Goal: Information Seeking & Learning: Learn about a topic

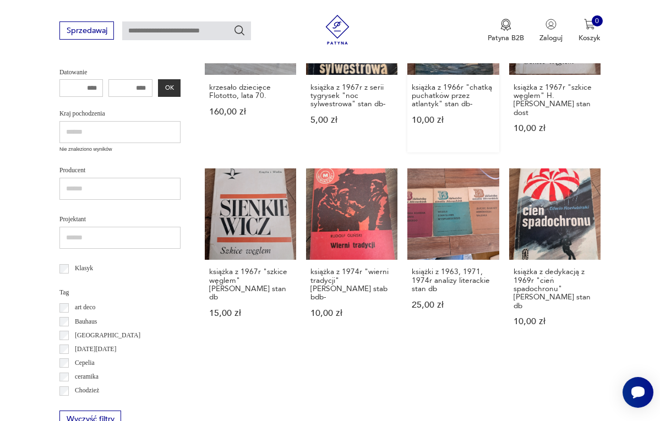
scroll to position [369, 0]
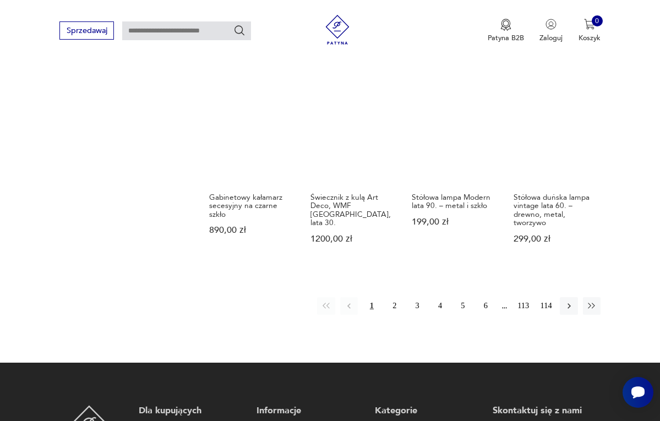
scroll to position [771, 0]
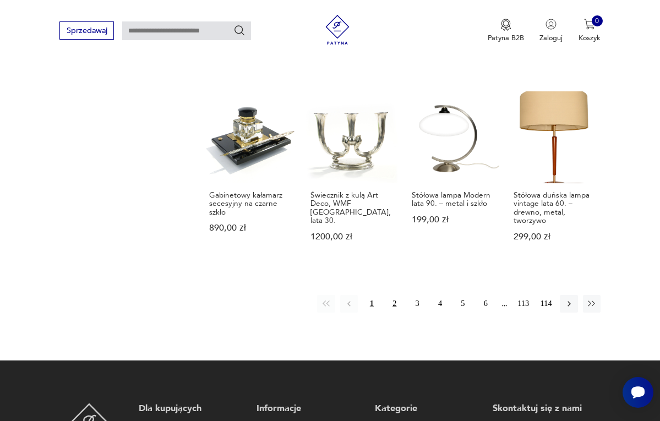
click at [393, 295] on button "2" at bounding box center [395, 304] width 18 height 18
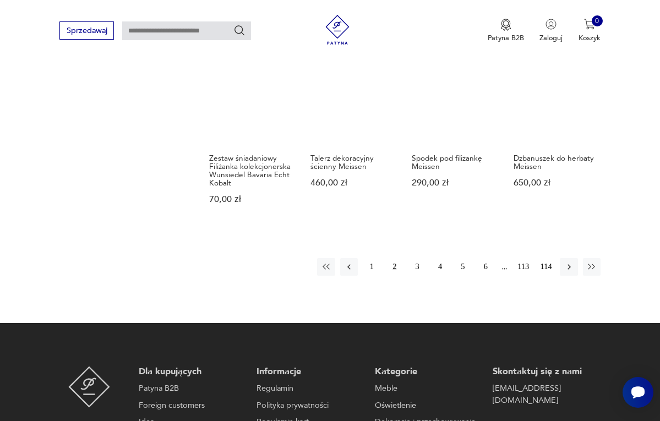
scroll to position [775, 0]
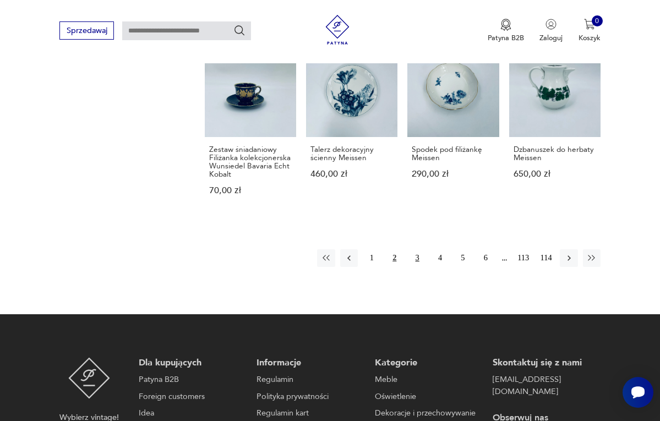
click at [417, 267] on button "3" at bounding box center [417, 258] width 18 height 18
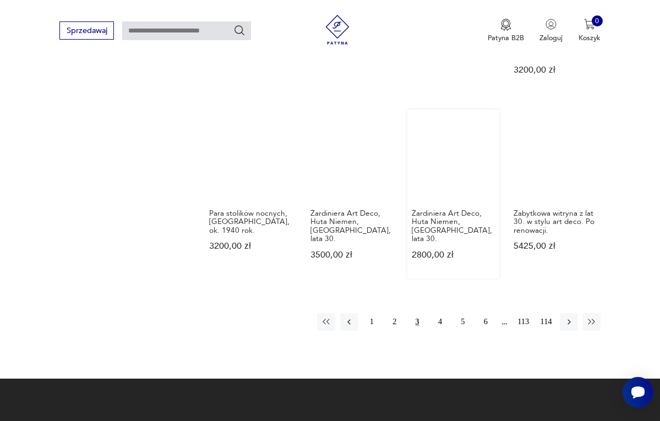
scroll to position [731, 0]
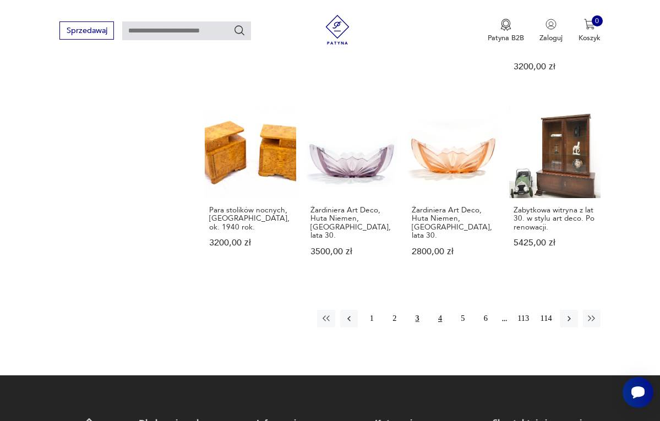
click at [440, 310] on button "4" at bounding box center [440, 319] width 18 height 18
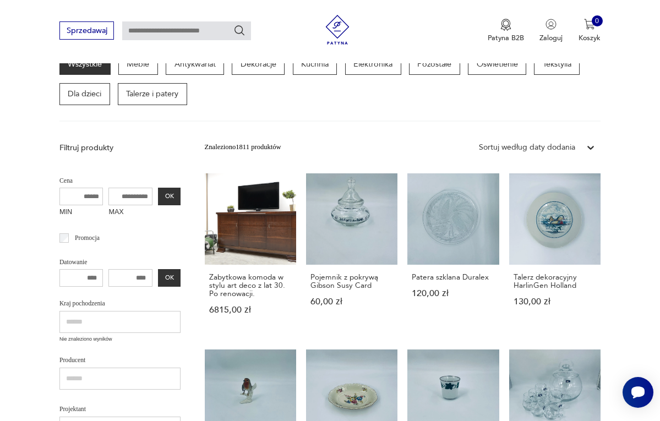
scroll to position [119, 0]
click at [233, 220] on link "Zabytkowa komoda w stylu art deco z lat 30. Po renowacji. 6815,00 zł" at bounding box center [250, 253] width 91 height 160
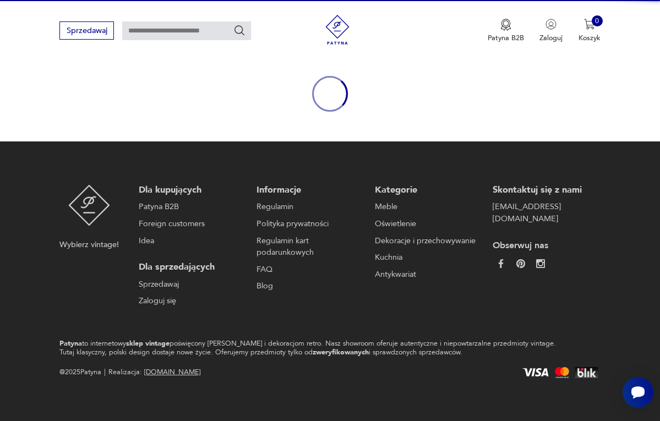
scroll to position [101, 0]
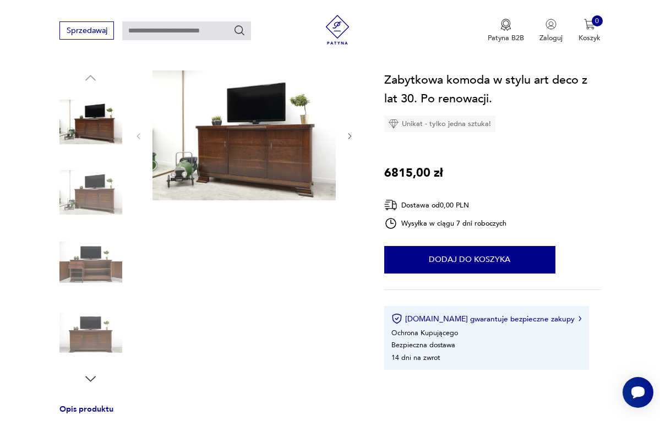
click at [346, 139] on icon "button" at bounding box center [349, 136] width 8 height 8
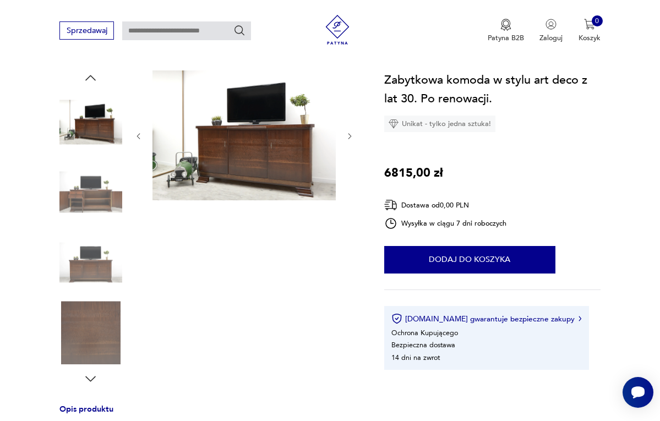
click at [346, 139] on icon "button" at bounding box center [349, 136] width 8 height 8
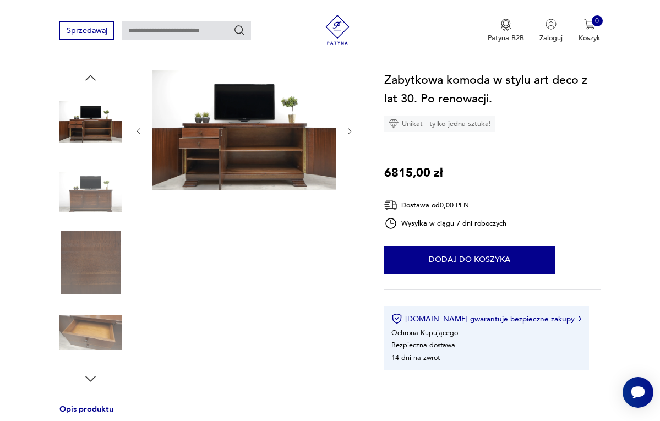
click at [346, 139] on div at bounding box center [244, 131] width 220 height 122
click at [349, 133] on icon "button" at bounding box center [349, 131] width 8 height 8
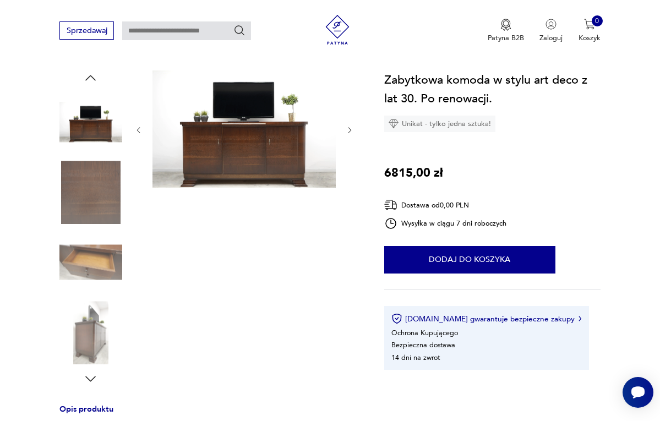
click at [349, 133] on icon "button" at bounding box center [349, 130] width 8 height 8
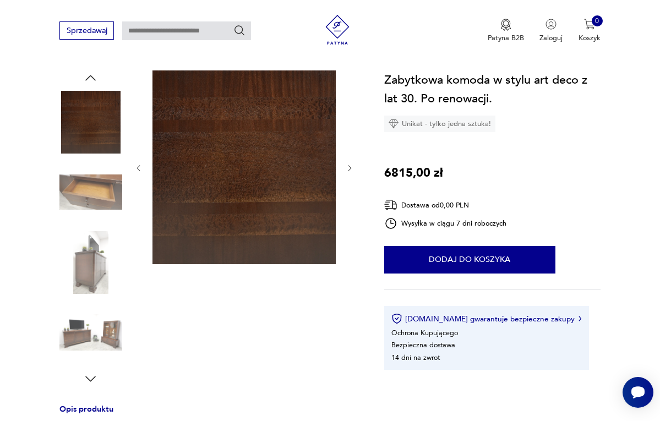
click at [349, 133] on div at bounding box center [244, 167] width 220 height 195
click at [96, 265] on img at bounding box center [90, 262] width 63 height 63
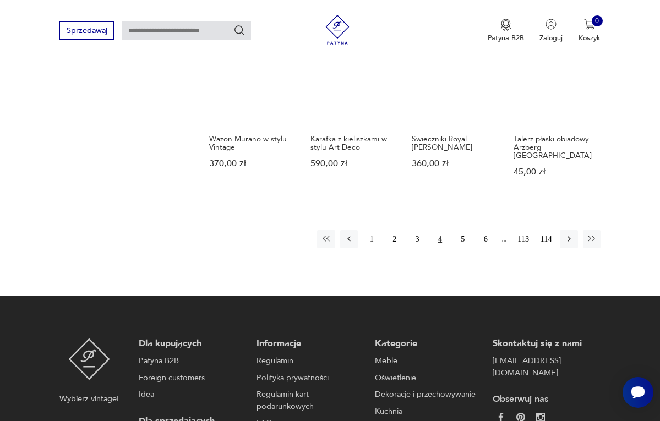
scroll to position [827, 0]
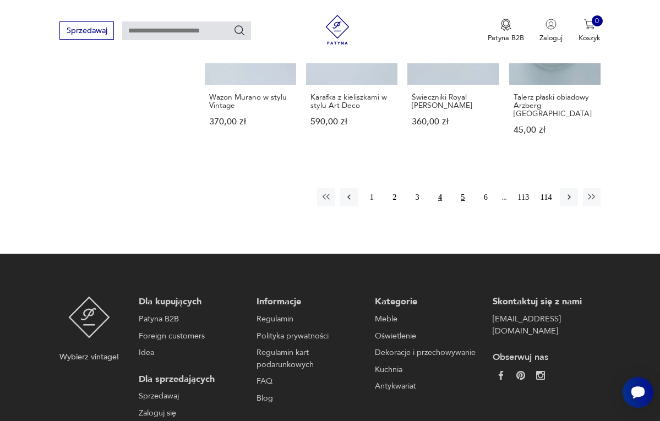
click at [462, 194] on button "5" at bounding box center [463, 197] width 18 height 18
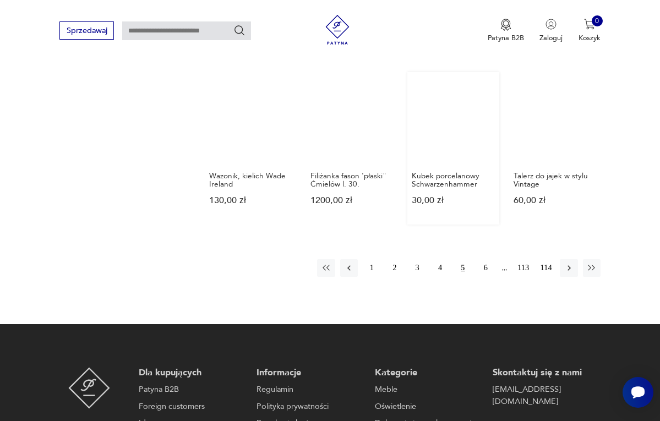
scroll to position [766, 0]
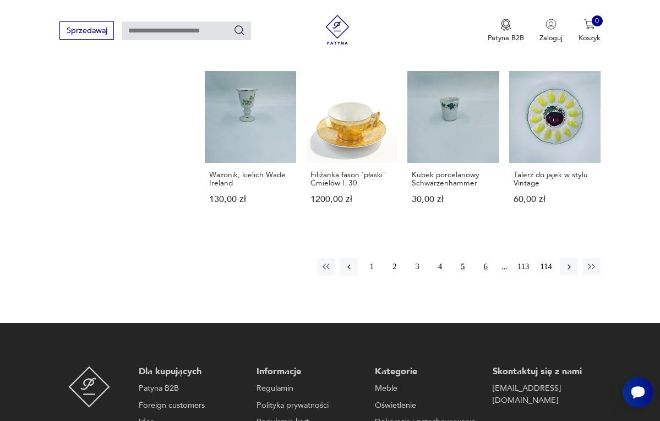
click at [485, 258] on button "6" at bounding box center [485, 267] width 18 height 18
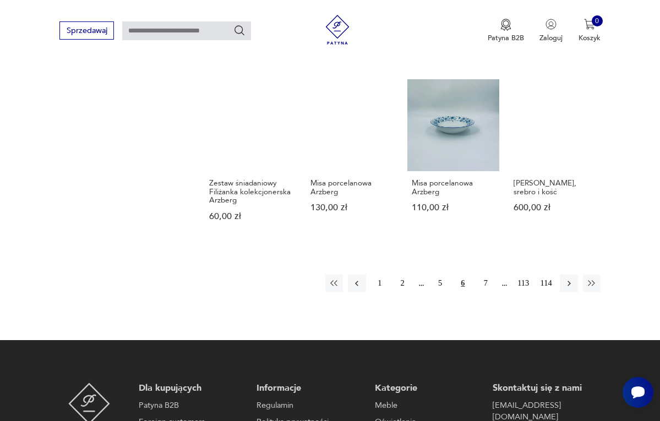
scroll to position [733, 0]
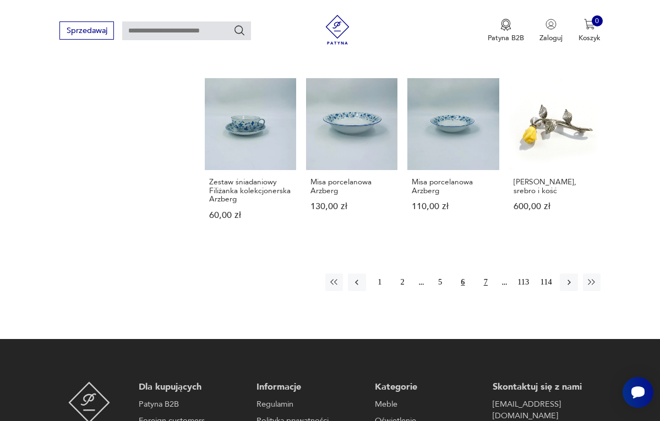
click at [485, 288] on button "7" at bounding box center [485, 282] width 18 height 18
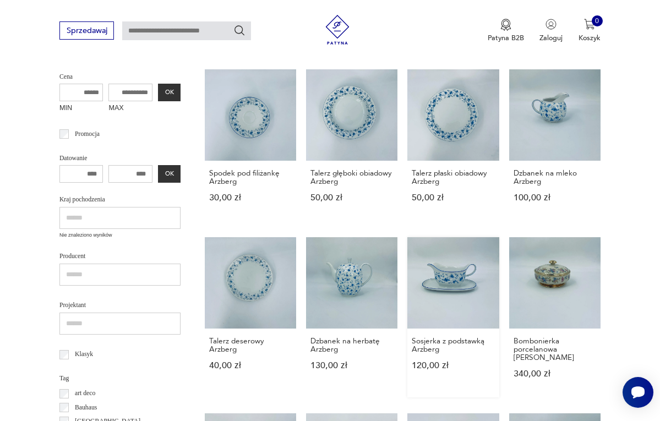
scroll to position [219, 0]
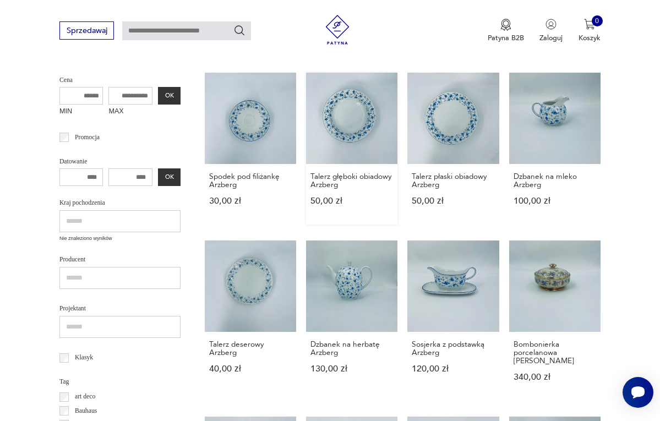
click at [356, 138] on link "Talerz głęboki obiadowy Arzberg 50,00 zł" at bounding box center [351, 149] width 91 height 152
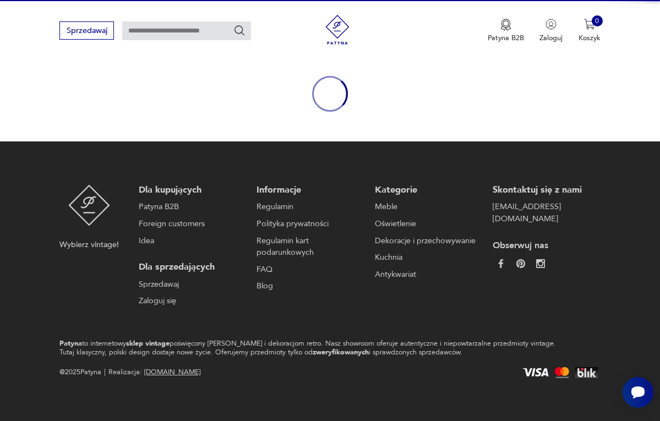
scroll to position [146, 0]
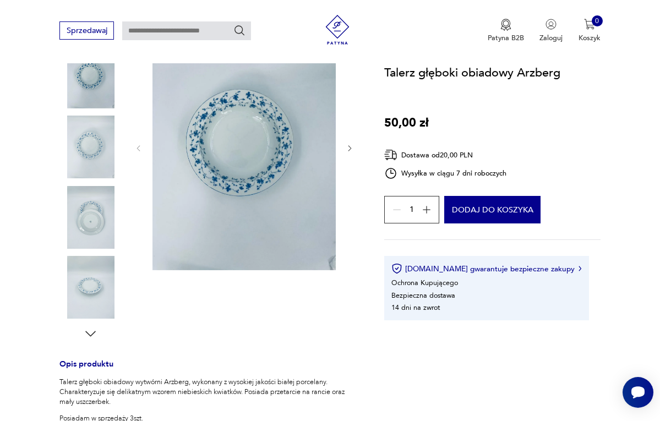
click at [348, 195] on div at bounding box center [244, 148] width 220 height 246
click at [95, 208] on img at bounding box center [90, 217] width 63 height 63
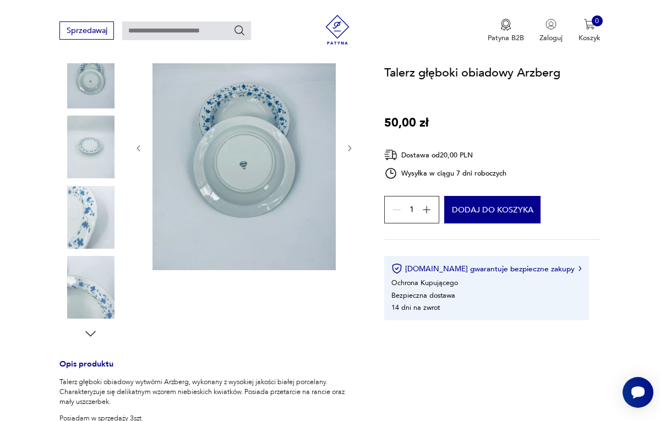
click at [92, 254] on div at bounding box center [90, 183] width 63 height 275
click at [95, 312] on img at bounding box center [90, 287] width 63 height 63
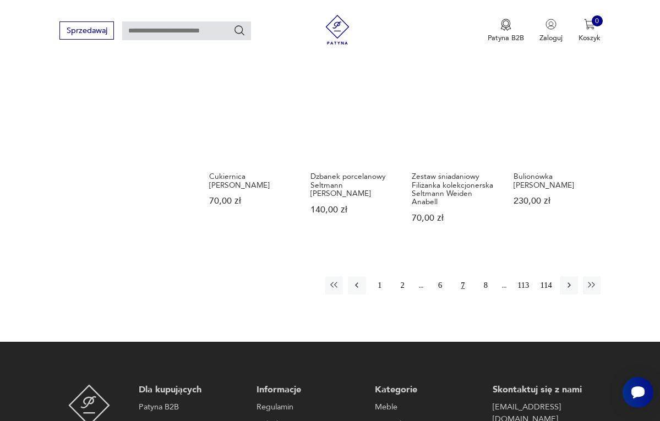
scroll to position [741, 0]
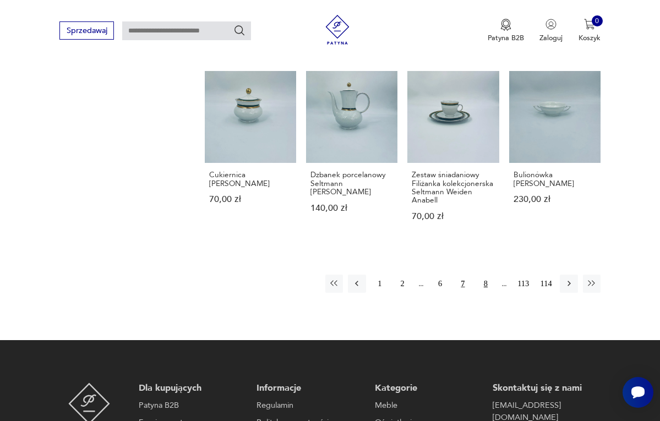
click at [486, 292] on button "8" at bounding box center [485, 284] width 18 height 18
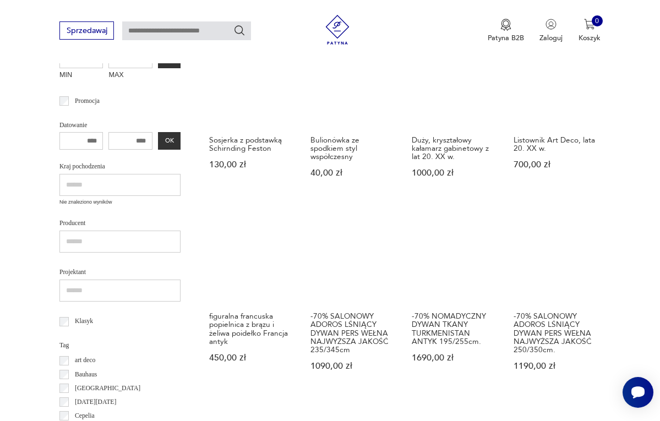
scroll to position [256, 0]
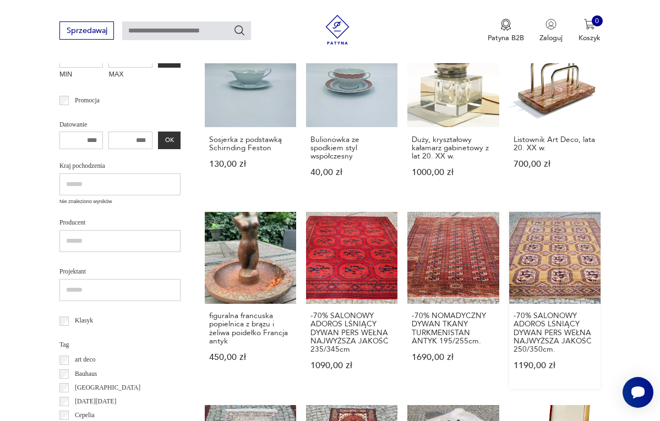
click at [546, 267] on link "-70% SALONOWY ADOROS LŚNIĄCY DYWAN PERS WEŁNA NAJWYŻSZA JAKOŚĆ 250/350cm. 1190,…" at bounding box center [554, 300] width 91 height 177
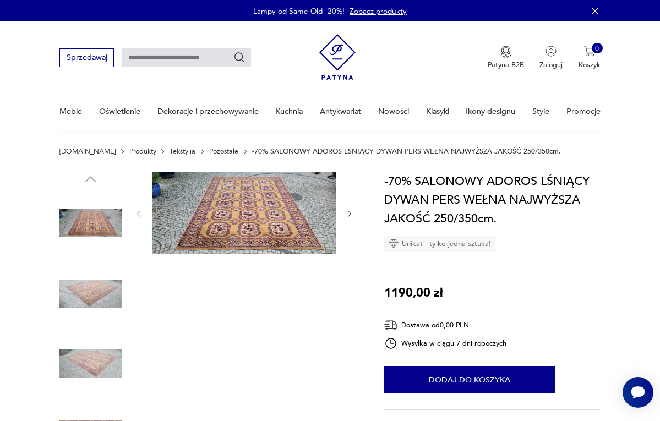
click at [295, 220] on img at bounding box center [244, 213] width 184 height 83
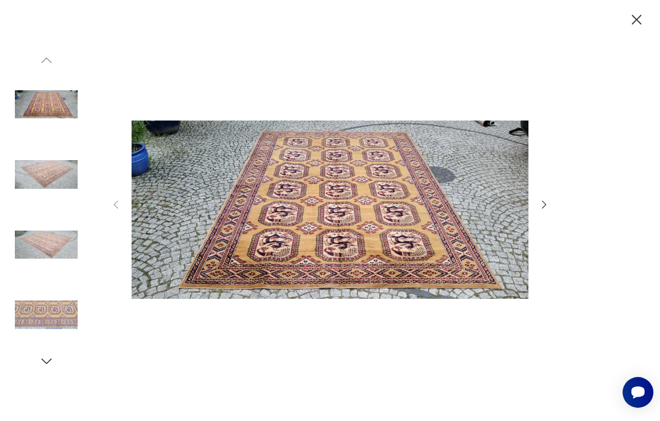
click at [541, 203] on icon "button" at bounding box center [544, 205] width 12 height 12
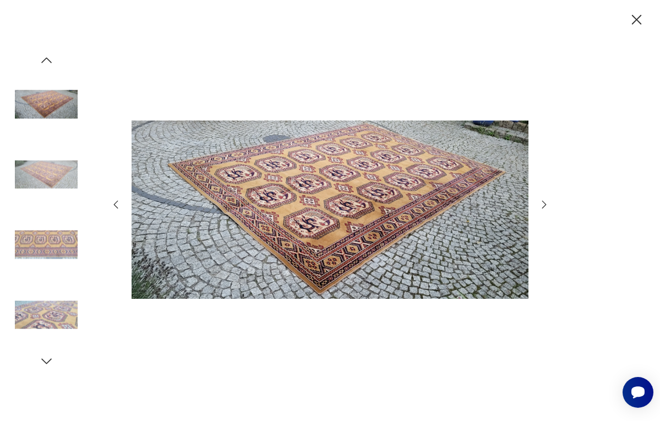
click at [541, 203] on icon "button" at bounding box center [544, 205] width 12 height 12
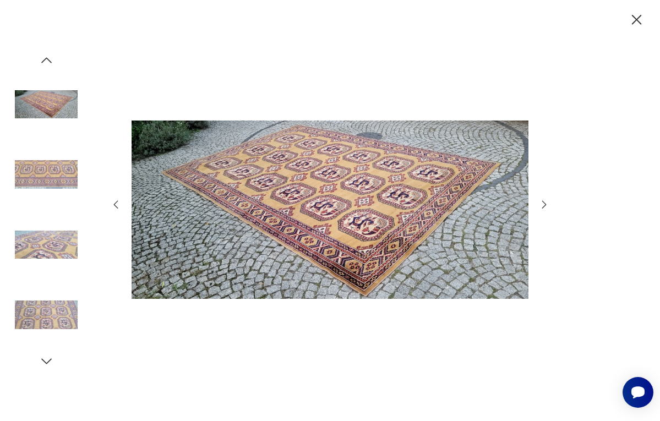
click at [541, 203] on icon "button" at bounding box center [544, 205] width 12 height 12
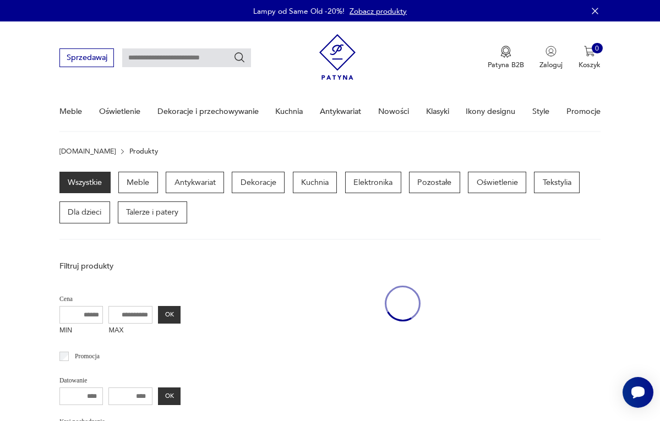
scroll to position [255, 0]
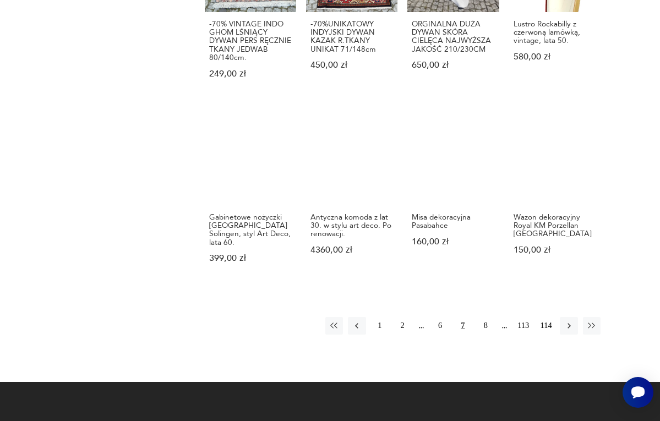
scroll to position [605, 0]
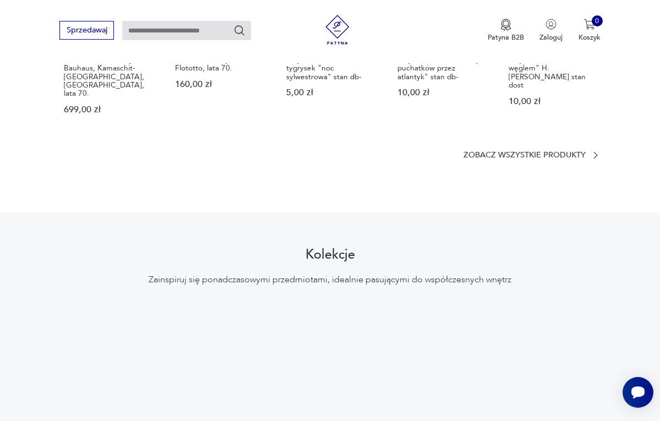
scroll to position [747, 0]
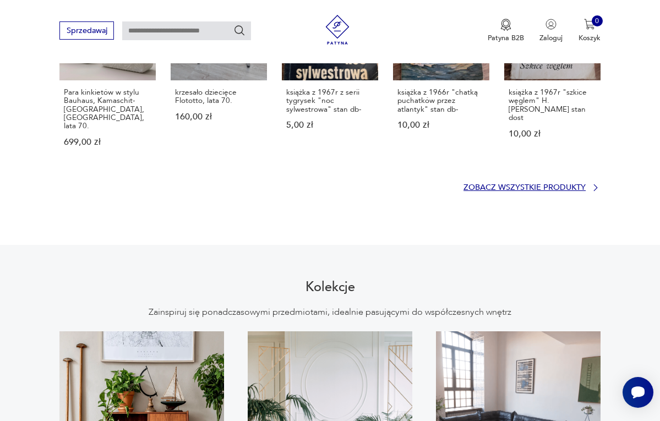
click at [503, 184] on p "Zobacz wszystkie produkty" at bounding box center [524, 187] width 122 height 7
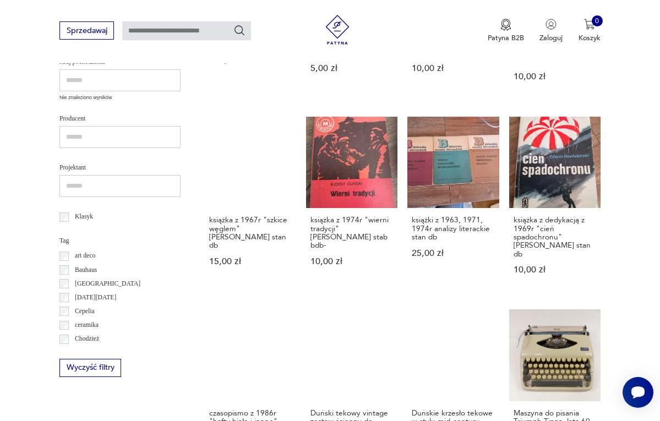
scroll to position [395, 0]
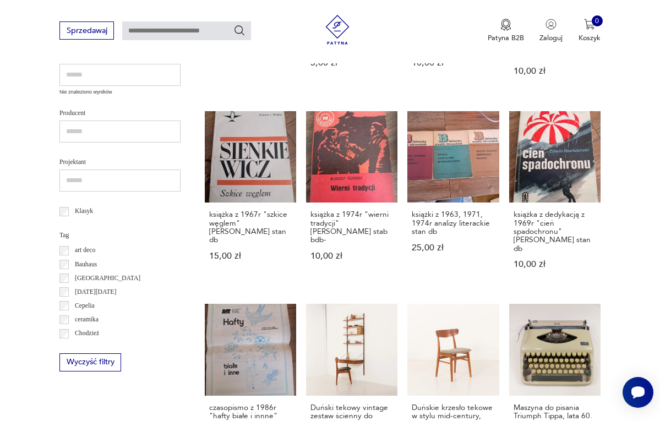
click at [87, 245] on p "art deco" at bounding box center [85, 250] width 20 height 11
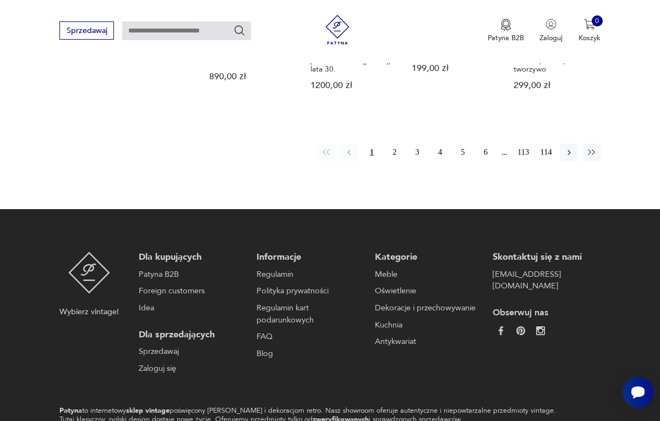
scroll to position [925, 0]
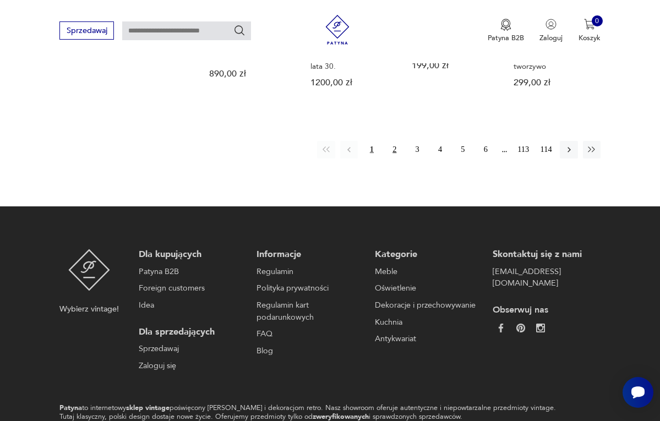
click at [393, 141] on button "2" at bounding box center [395, 150] width 18 height 18
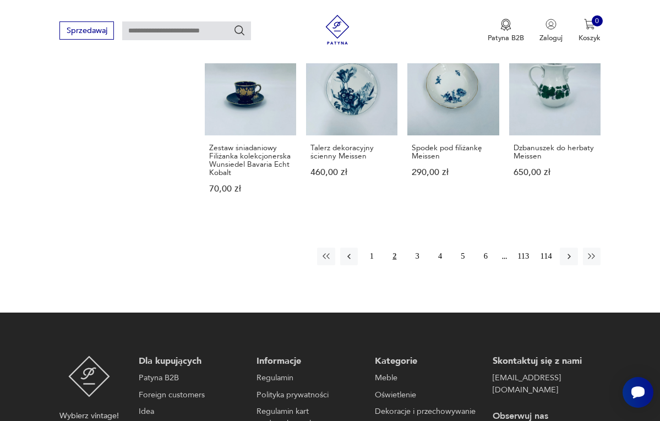
scroll to position [781, 0]
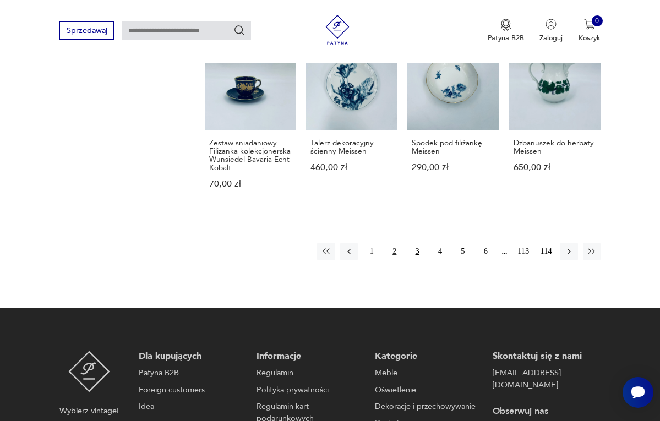
click at [418, 260] on button "3" at bounding box center [417, 252] width 18 height 18
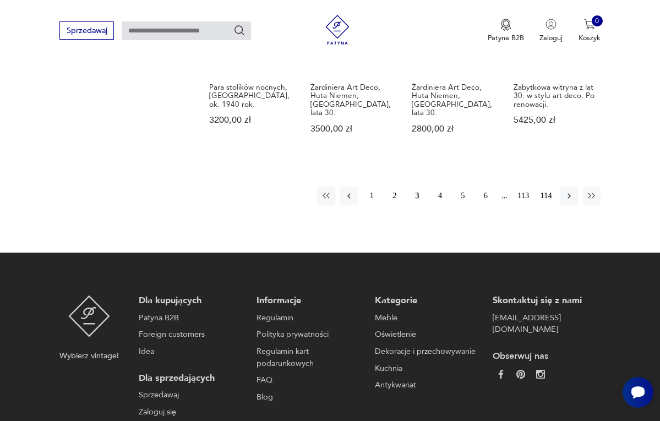
scroll to position [831, 0]
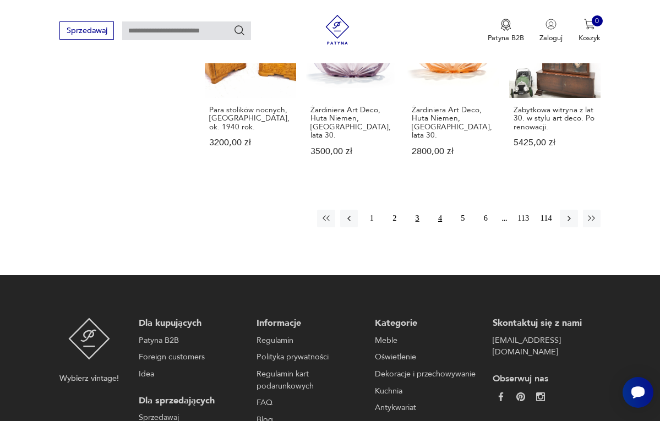
click at [438, 210] on button "4" at bounding box center [440, 219] width 18 height 18
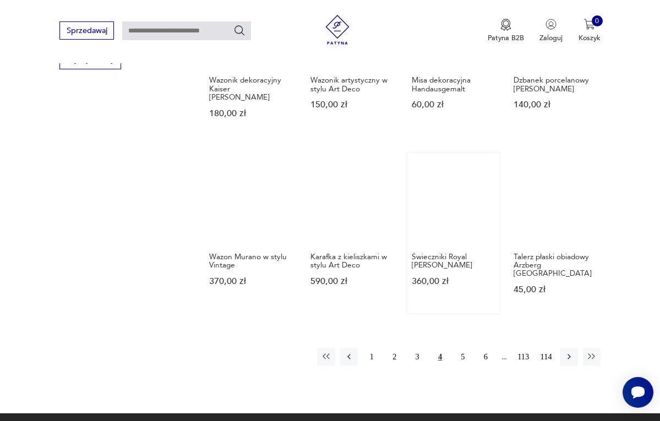
scroll to position [668, 0]
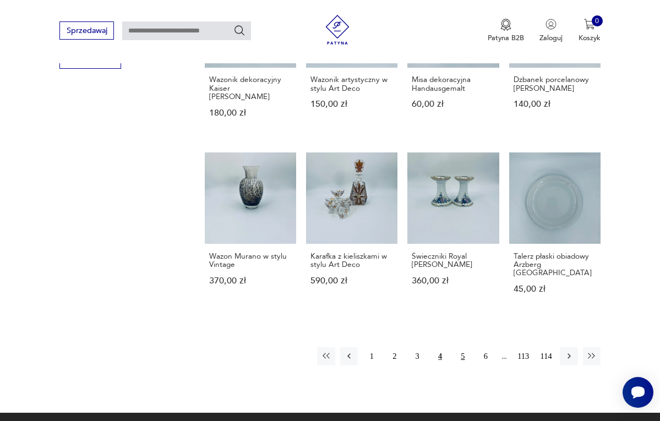
click at [461, 352] on button "5" at bounding box center [463, 356] width 18 height 18
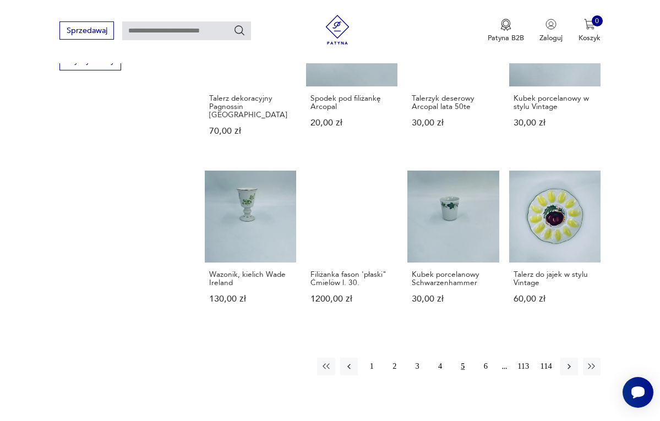
scroll to position [667, 0]
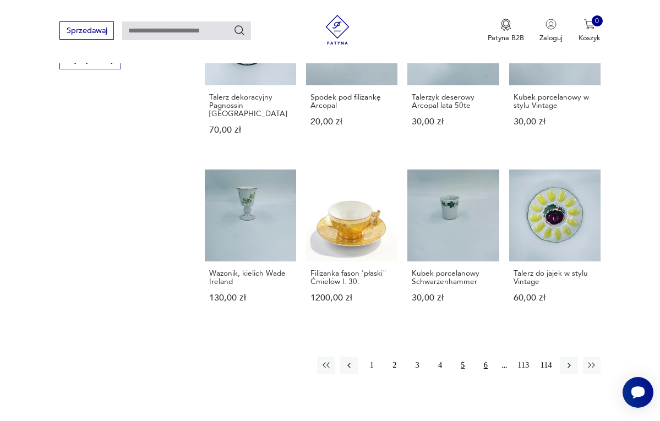
click at [486, 357] on button "6" at bounding box center [485, 366] width 18 height 18
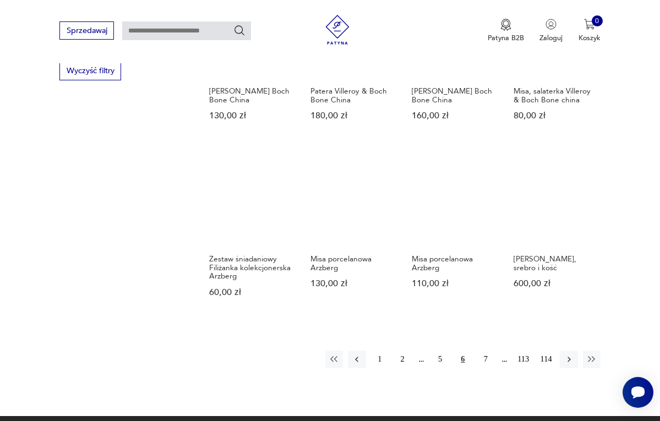
scroll to position [687, 0]
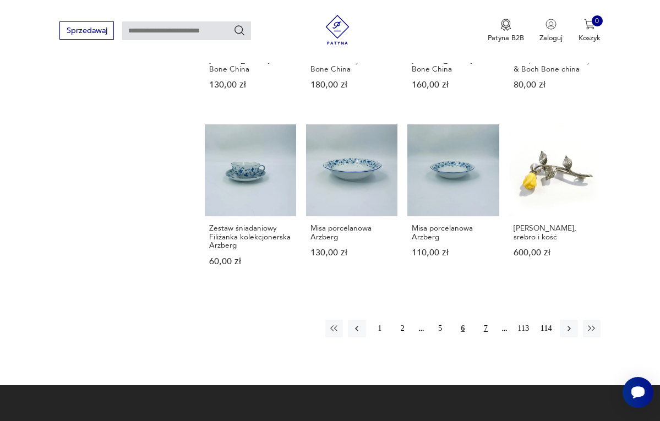
click at [485, 332] on button "7" at bounding box center [485, 329] width 18 height 18
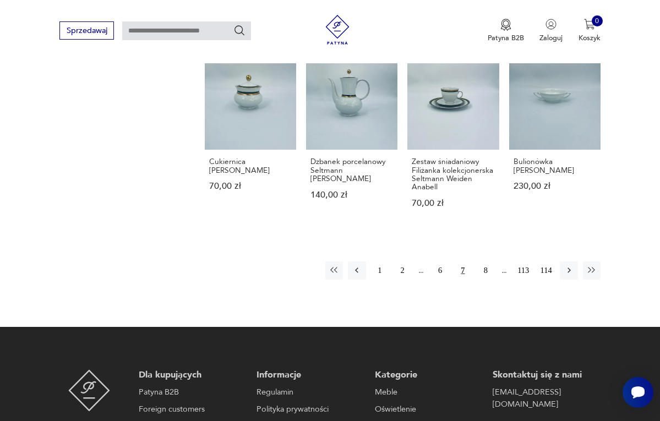
scroll to position [755, 0]
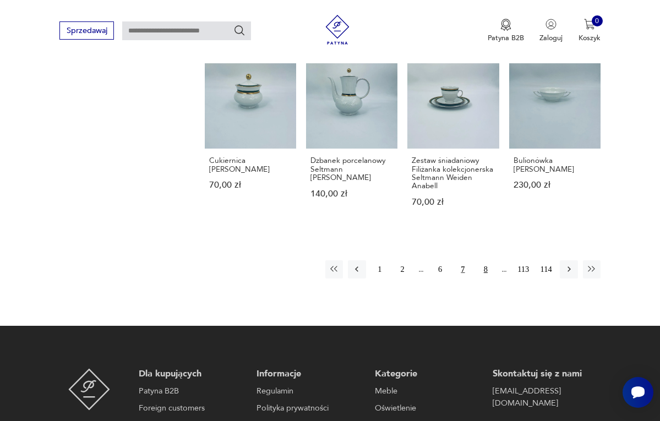
click at [486, 278] on button "8" at bounding box center [485, 269] width 18 height 18
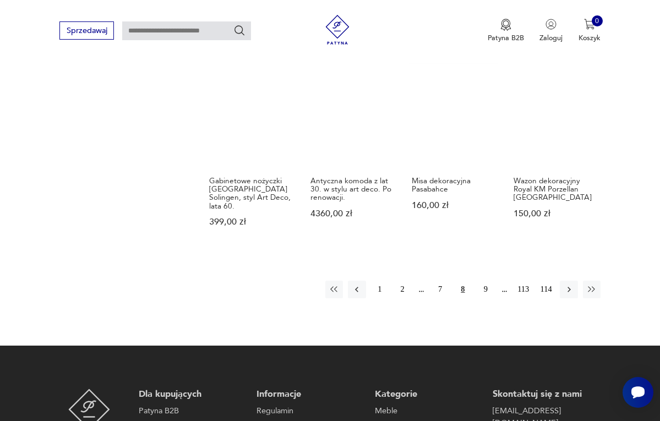
scroll to position [778, 0]
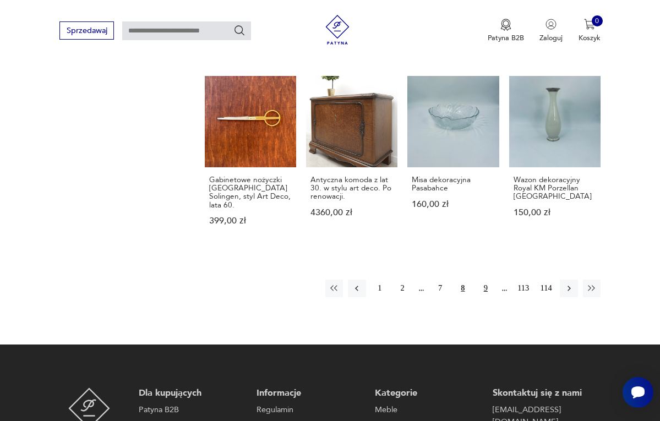
click at [485, 293] on button "9" at bounding box center [485, 288] width 18 height 18
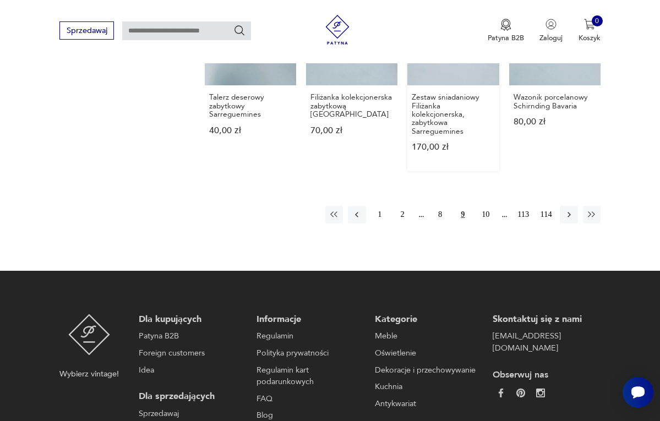
scroll to position [858, 0]
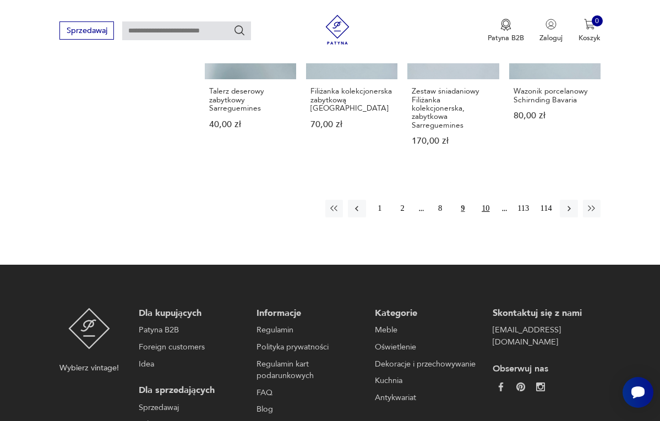
click at [486, 200] on button "10" at bounding box center [485, 209] width 18 height 18
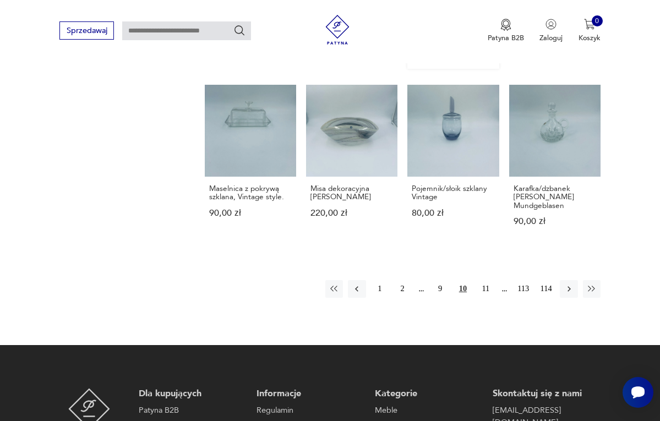
scroll to position [731, 0]
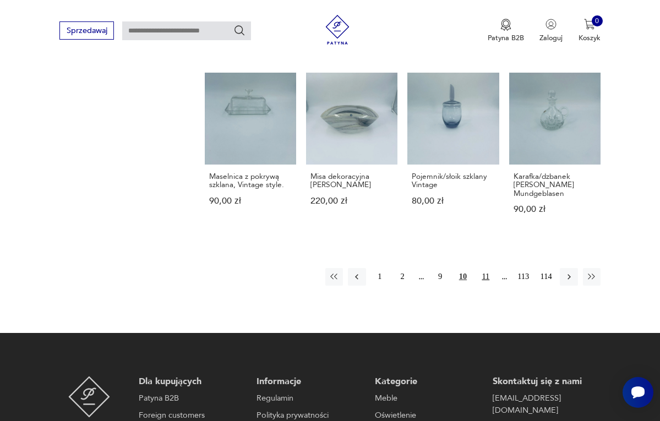
click at [485, 286] on button "11" at bounding box center [485, 277] width 18 height 18
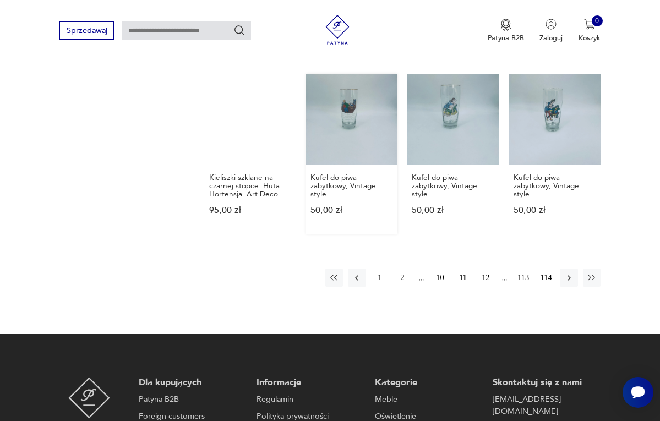
scroll to position [831, 0]
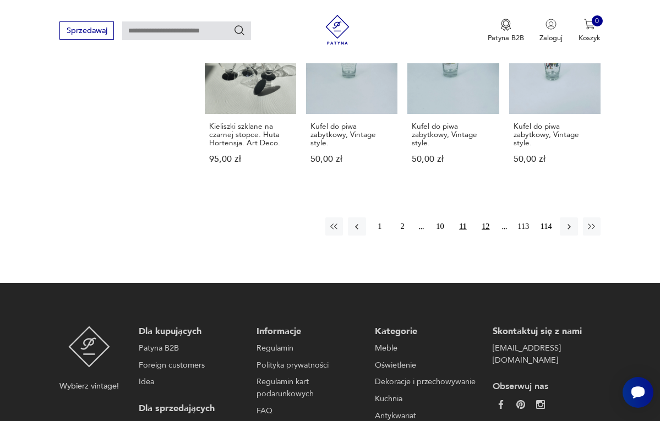
click at [486, 217] on button "12" at bounding box center [485, 226] width 18 height 18
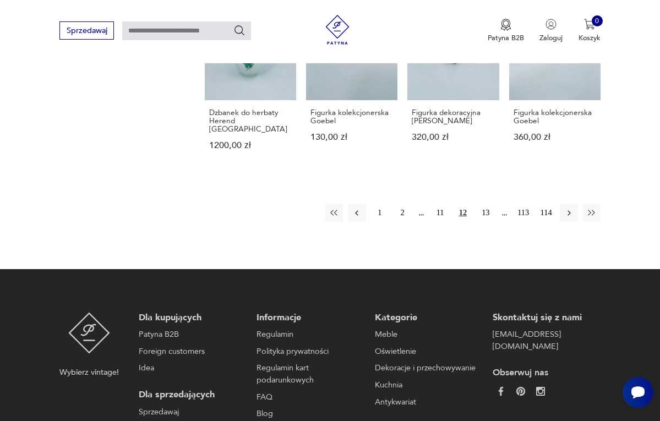
scroll to position [830, 0]
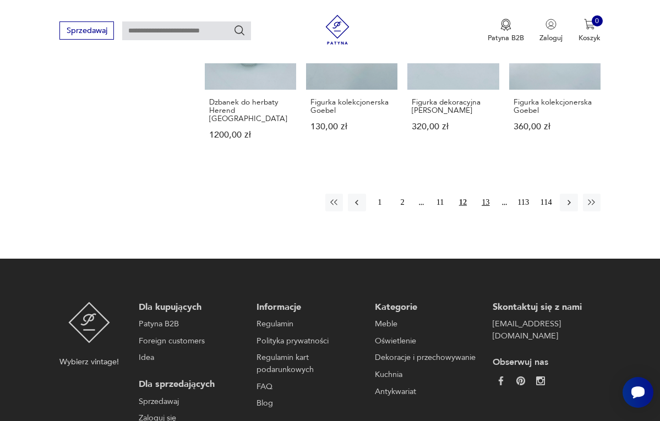
click at [485, 194] on button "13" at bounding box center [485, 203] width 18 height 18
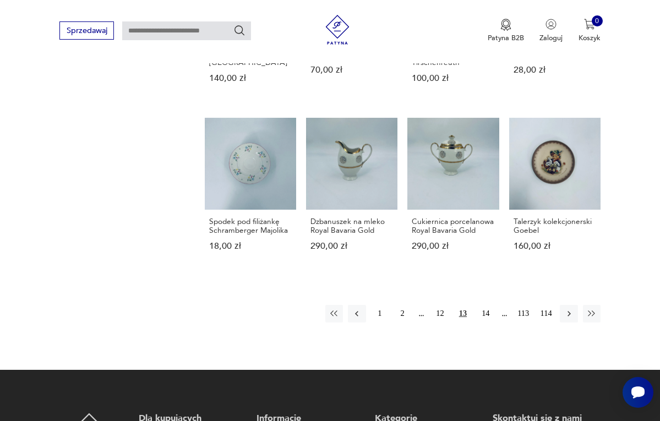
scroll to position [715, 0]
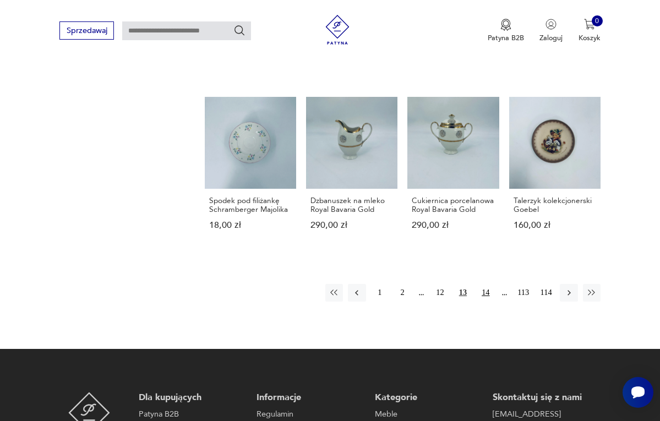
click at [486, 301] on button "14" at bounding box center [485, 293] width 18 height 18
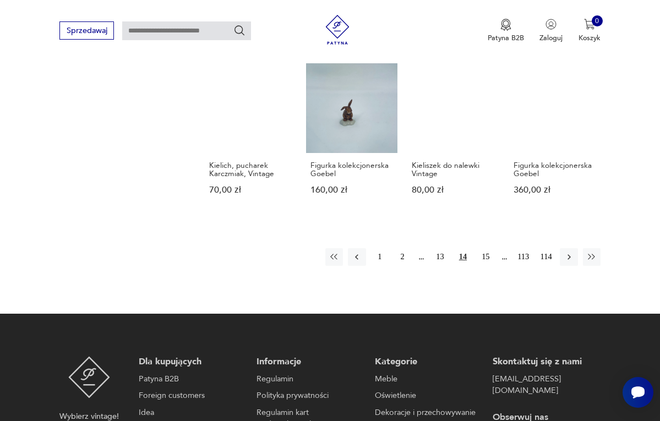
scroll to position [782, 0]
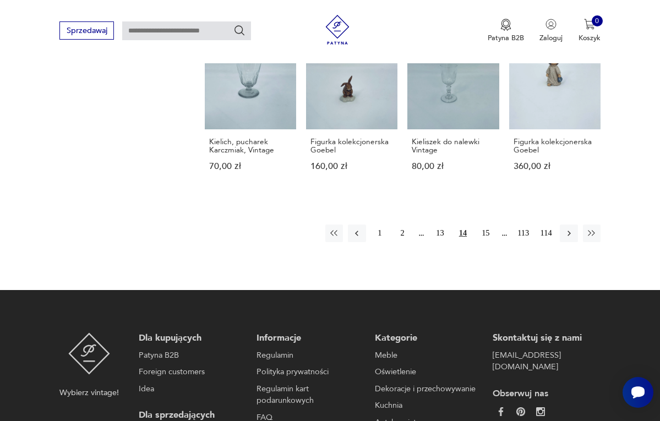
drag, startPoint x: 488, startPoint y: 239, endPoint x: 486, endPoint y: 339, distance: 99.6
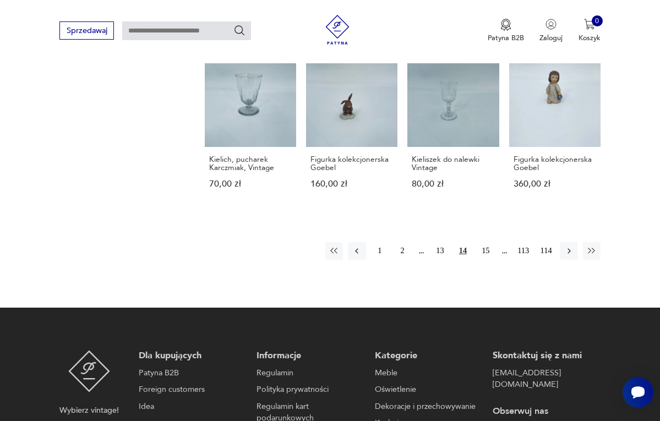
scroll to position [765, 0]
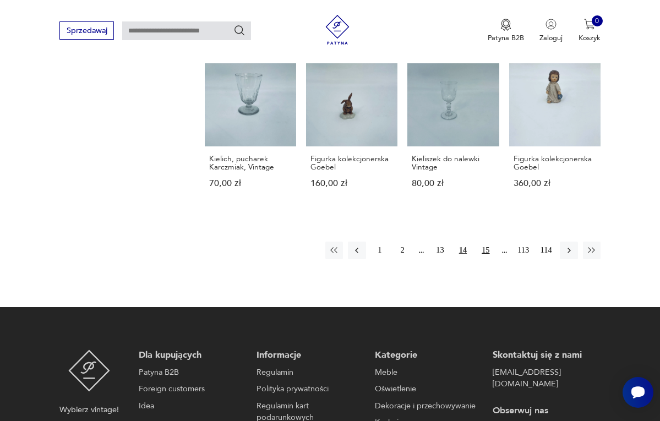
click at [484, 256] on button "15" at bounding box center [485, 251] width 18 height 18
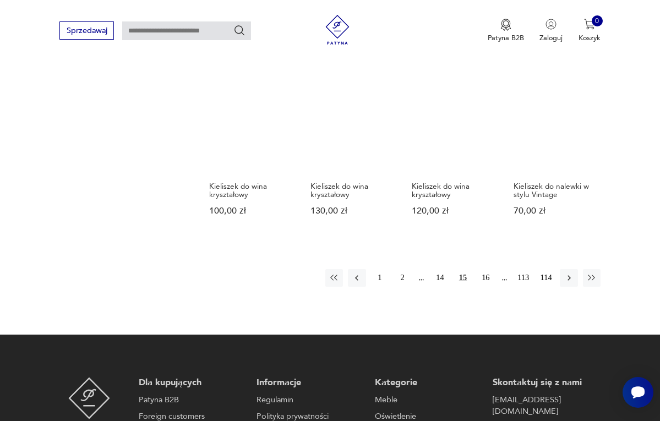
scroll to position [728, 0]
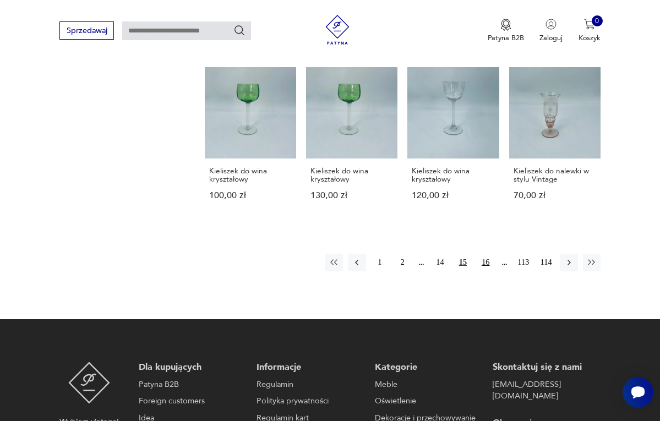
click at [485, 271] on button "16" at bounding box center [485, 263] width 18 height 18
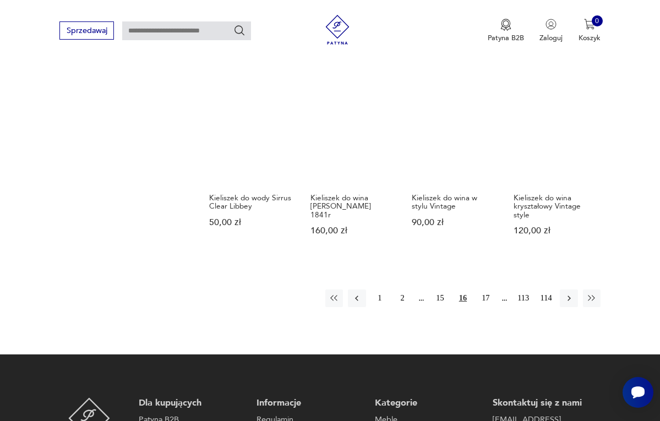
scroll to position [711, 0]
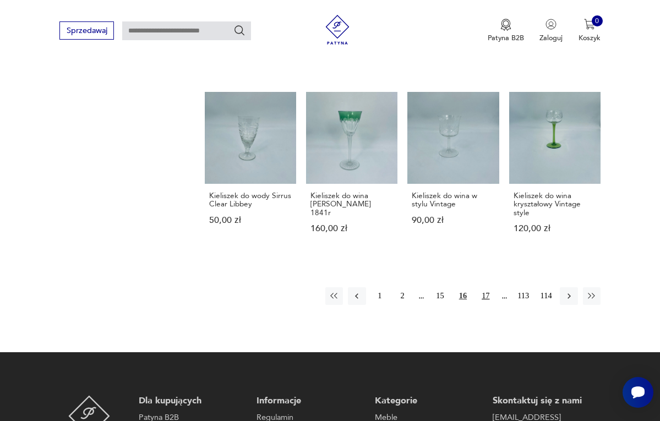
click at [486, 305] on button "17" at bounding box center [485, 296] width 18 height 18
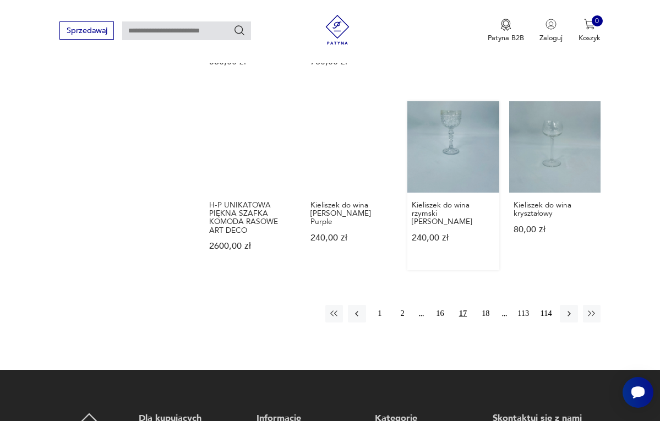
scroll to position [755, 0]
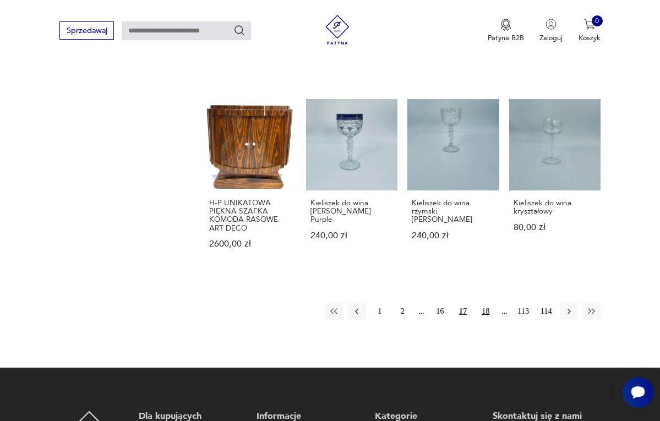
click at [484, 307] on button "18" at bounding box center [485, 312] width 18 height 18
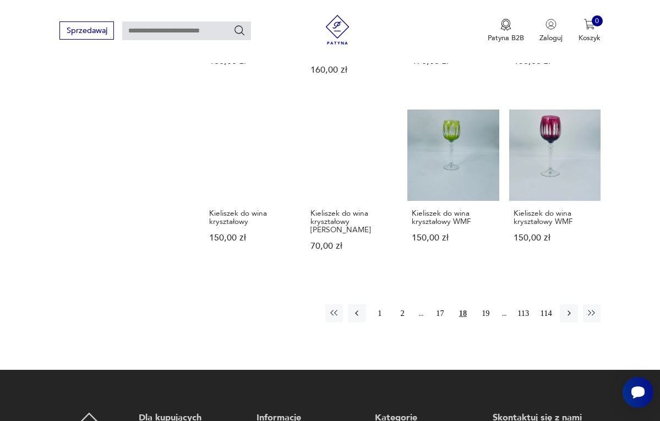
scroll to position [714, 0]
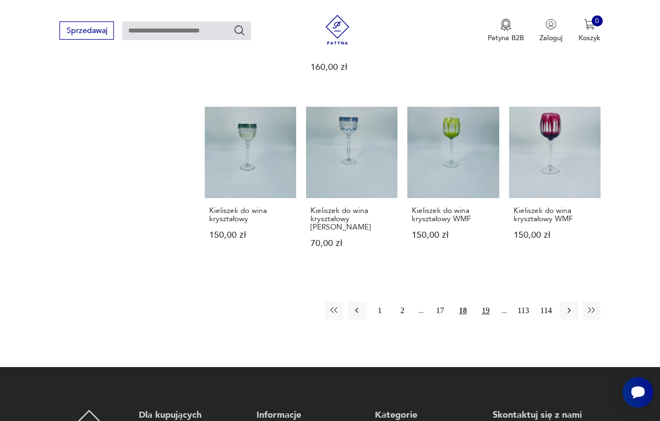
click at [486, 319] on button "19" at bounding box center [485, 310] width 18 height 18
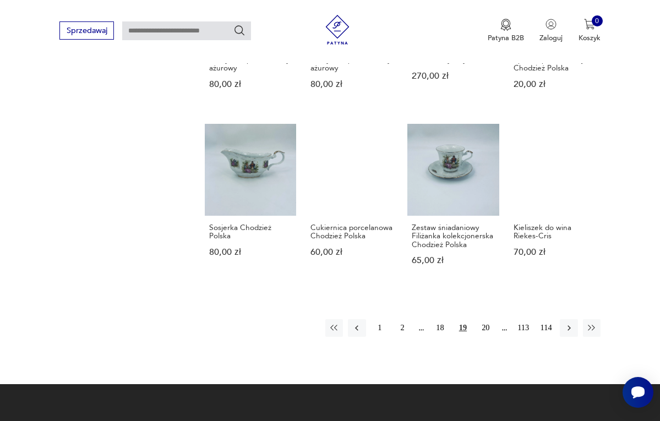
scroll to position [681, 0]
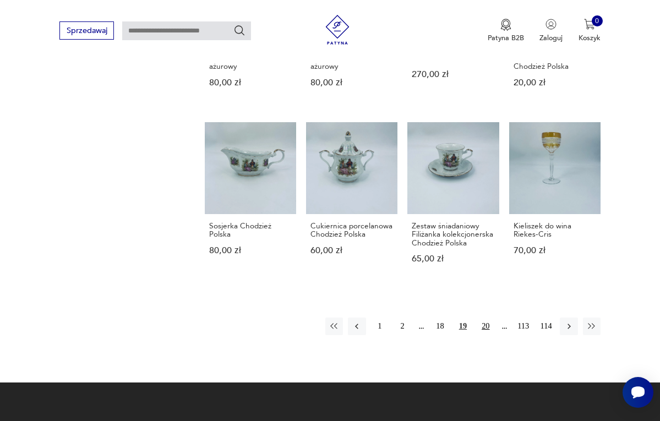
click at [486, 335] on button "20" at bounding box center [485, 326] width 18 height 18
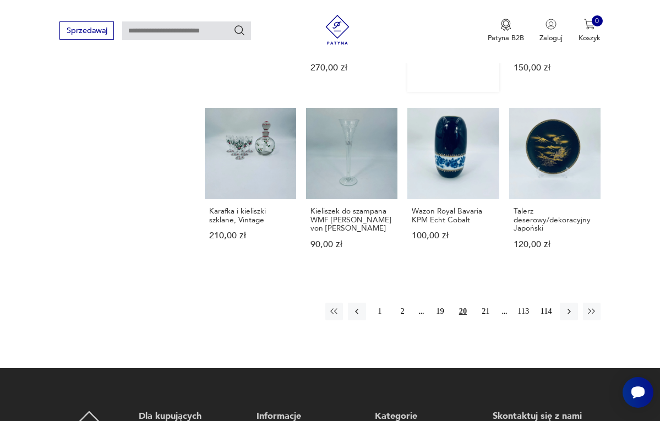
scroll to position [739, 0]
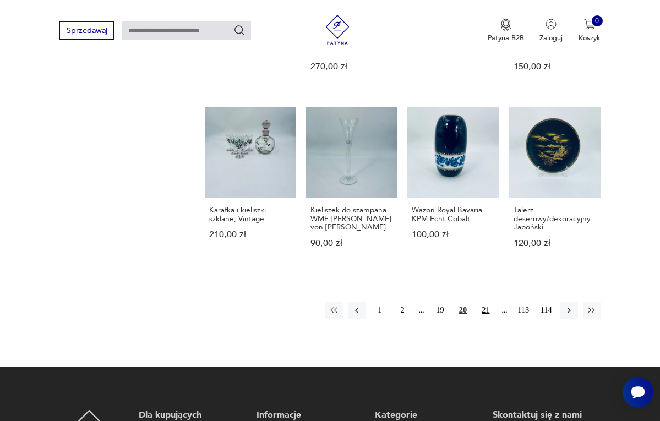
click at [485, 308] on button "21" at bounding box center [485, 310] width 18 height 18
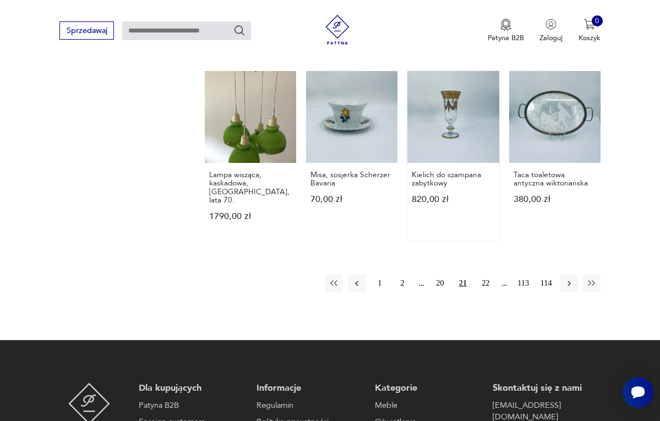
scroll to position [777, 0]
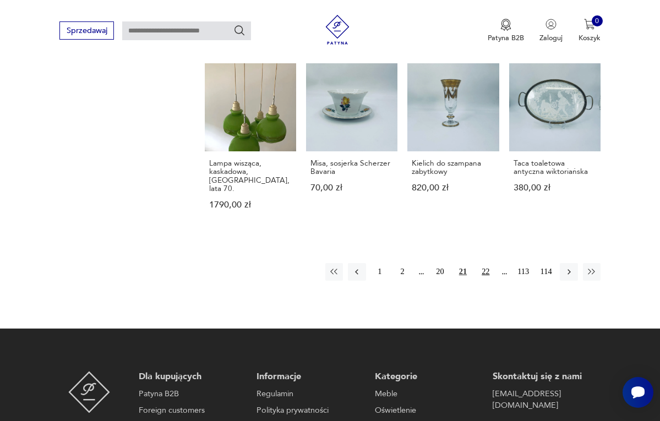
click at [486, 278] on button "22" at bounding box center [485, 272] width 18 height 18
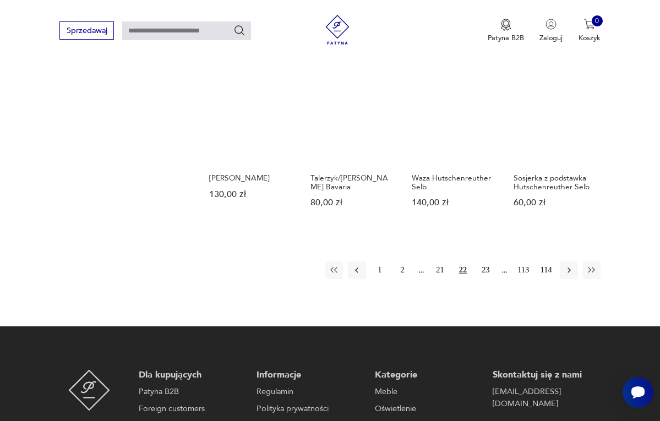
scroll to position [791, 0]
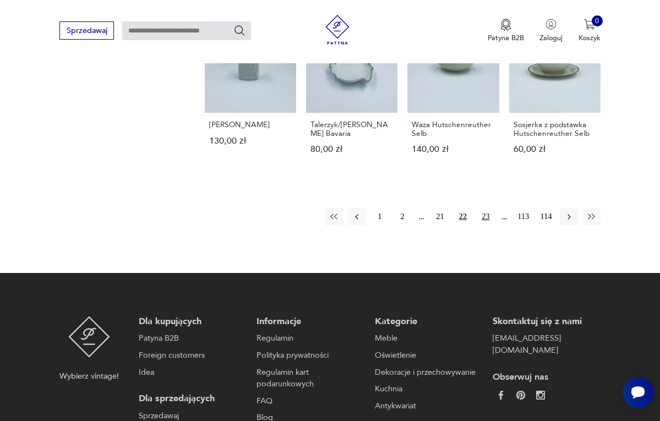
click at [485, 226] on button "23" at bounding box center [485, 217] width 18 height 18
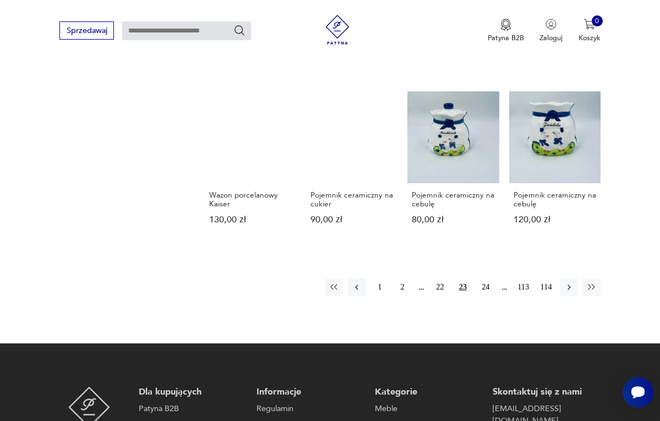
scroll to position [721, 0]
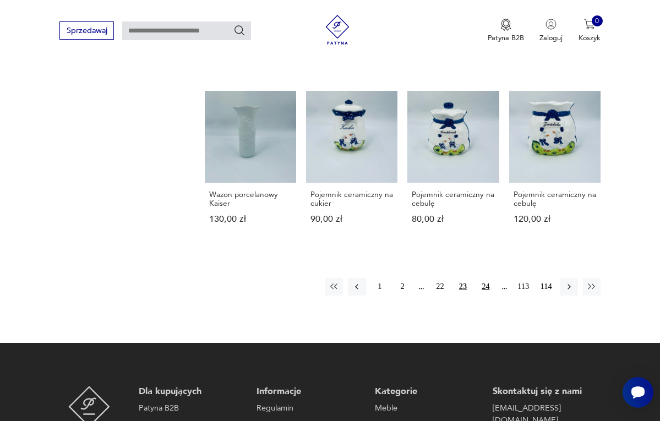
click at [485, 293] on button "24" at bounding box center [485, 287] width 18 height 18
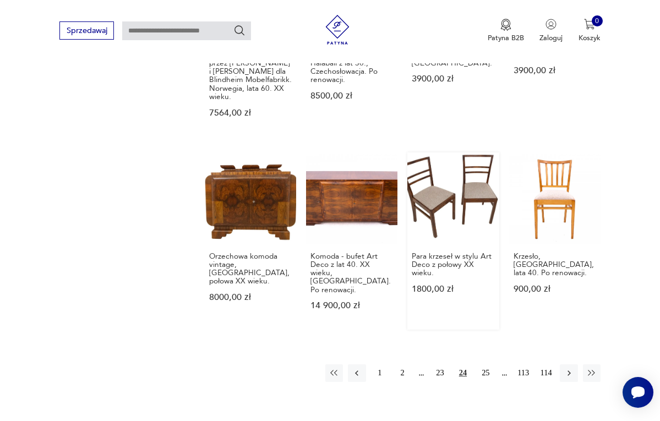
scroll to position [768, 0]
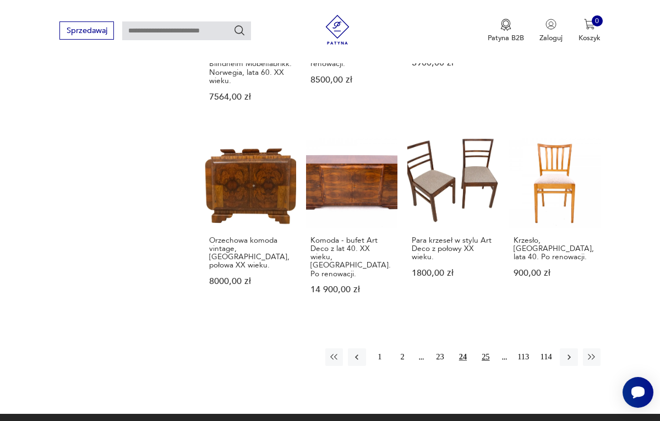
click at [485, 348] on button "25" at bounding box center [485, 357] width 18 height 18
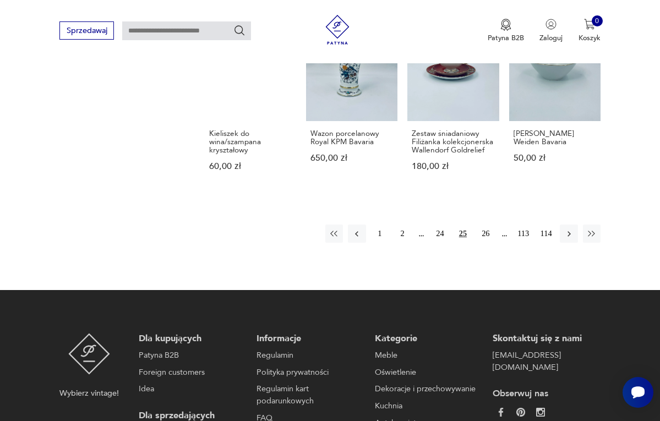
scroll to position [845, 0]
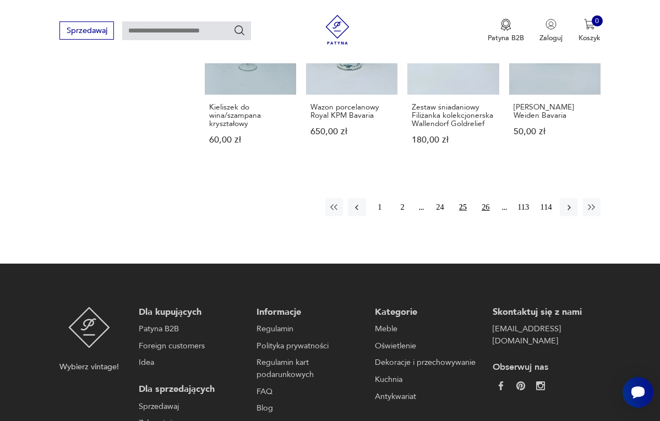
click at [485, 216] on button "26" at bounding box center [485, 207] width 18 height 18
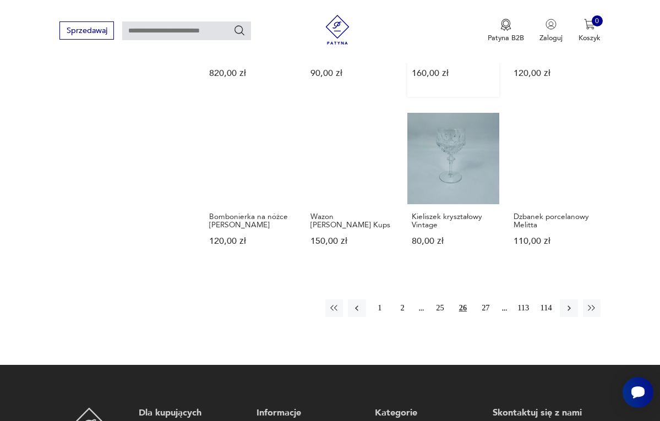
scroll to position [709, 0]
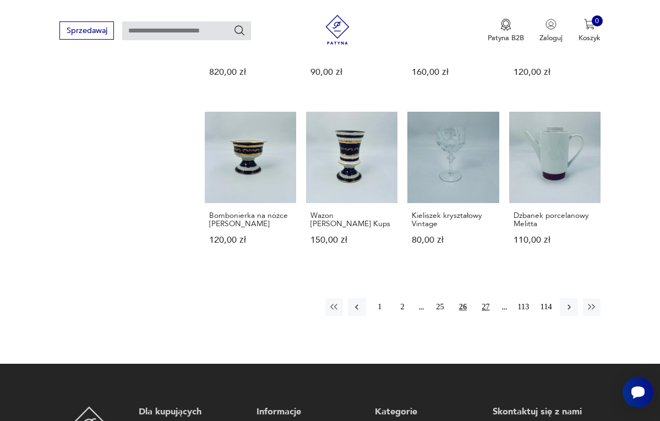
click at [484, 316] on button "27" at bounding box center [485, 307] width 18 height 18
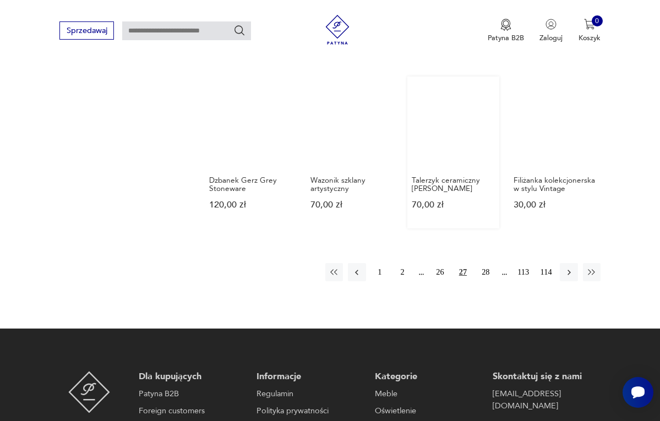
scroll to position [748, 0]
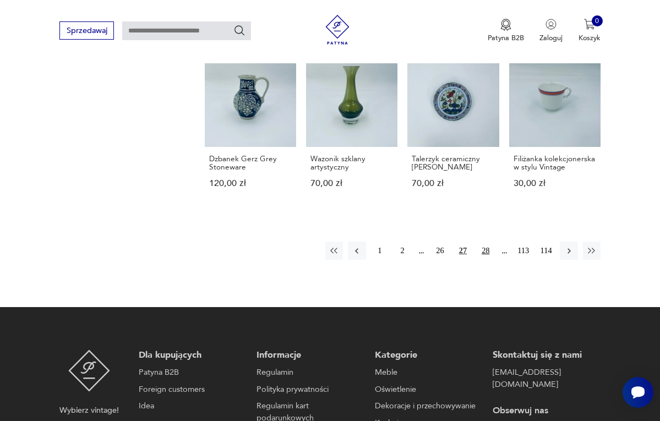
click at [485, 259] on button "28" at bounding box center [485, 251] width 18 height 18
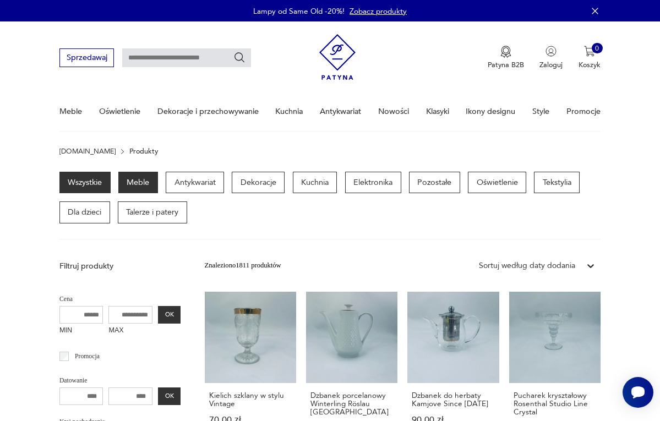
click at [146, 180] on p "Meble" at bounding box center [138, 183] width 40 height 22
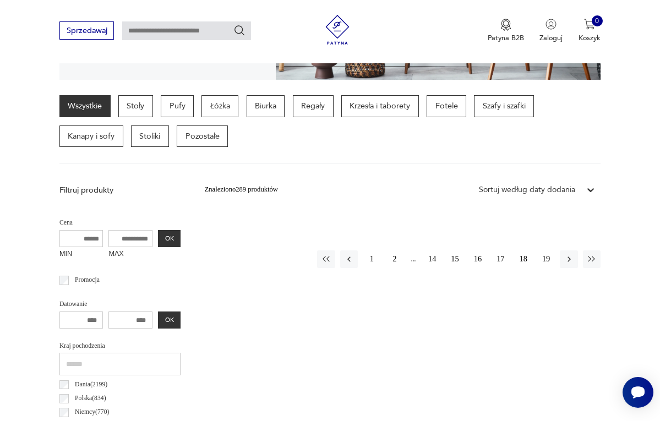
scroll to position [190, 0]
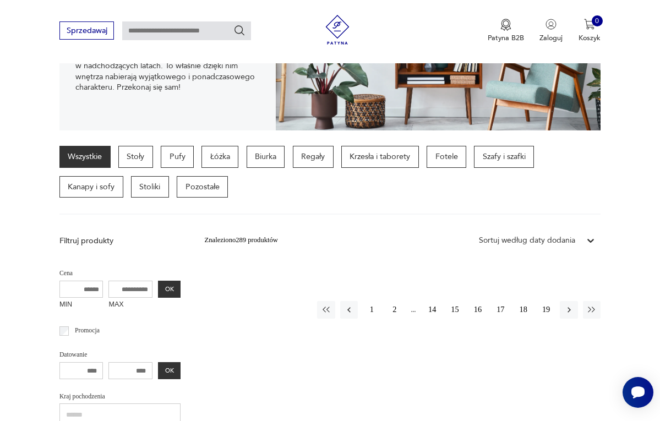
click at [79, 154] on link "Wszystkie" at bounding box center [84, 157] width 51 height 22
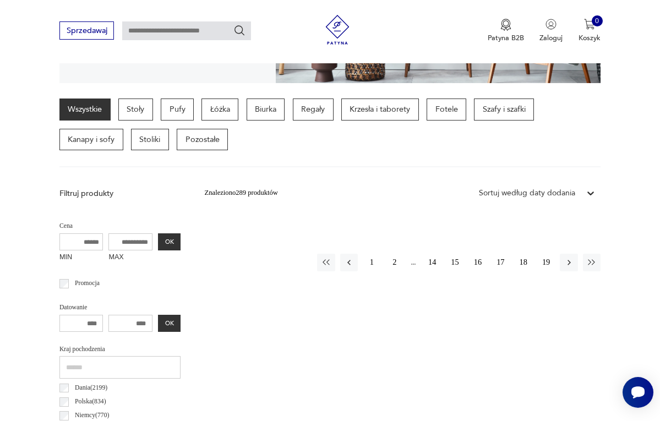
scroll to position [191, 0]
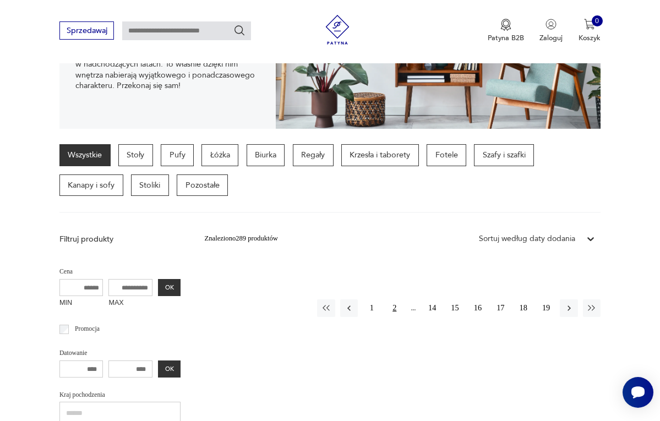
click at [394, 299] on button "2" at bounding box center [395, 308] width 18 height 18
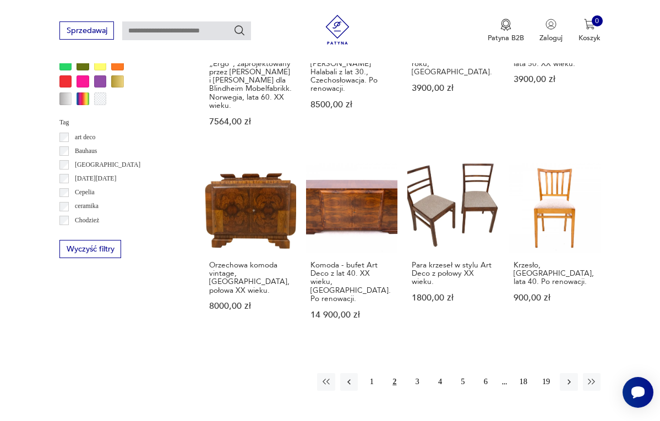
scroll to position [894, 0]
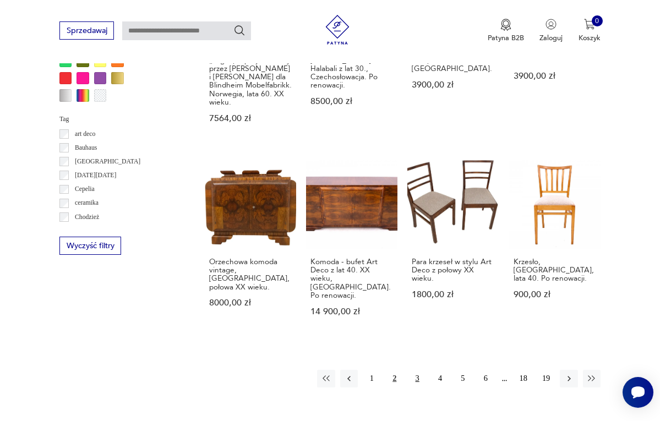
click at [415, 370] on button "3" at bounding box center [417, 379] width 18 height 18
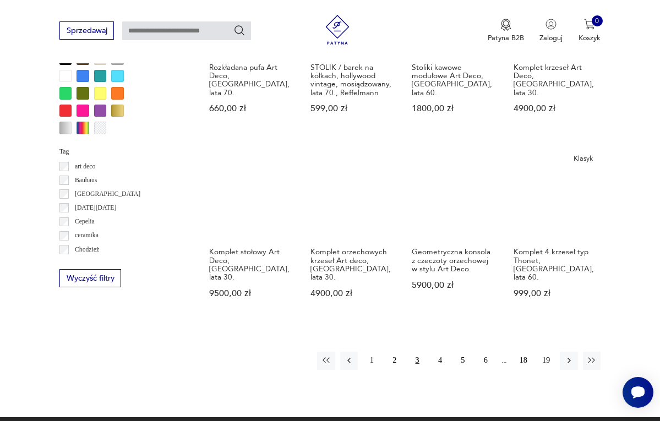
scroll to position [873, 0]
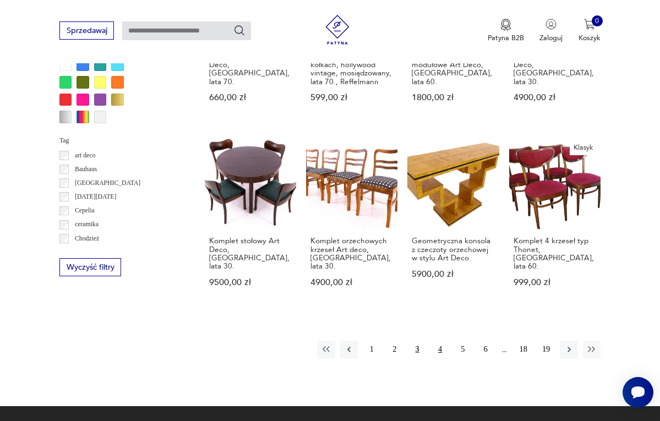
click at [440, 353] on button "4" at bounding box center [440, 350] width 18 height 18
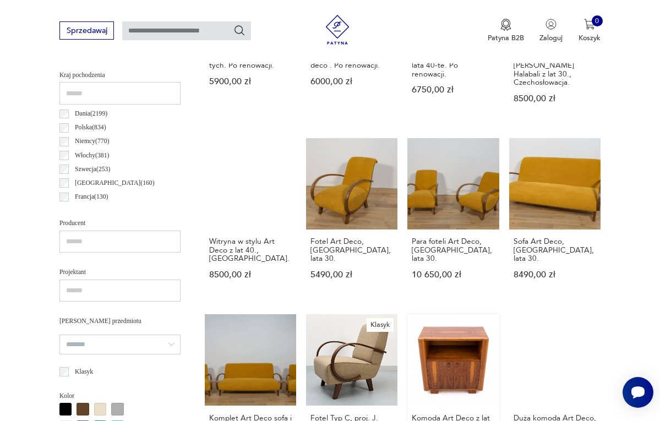
scroll to position [512, 0]
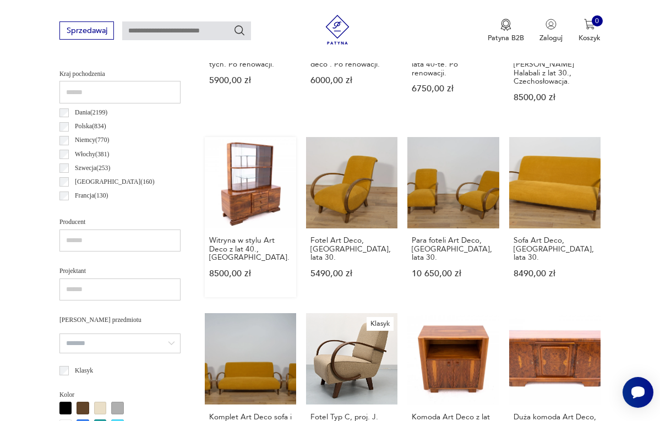
click at [242, 201] on link "Witryna w stylu Art Deco z lat 40., [GEOGRAPHIC_DATA] 8500,00 zł" at bounding box center [250, 217] width 91 height 160
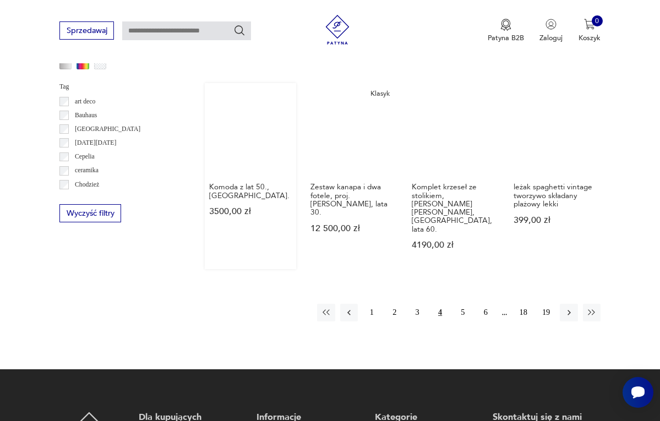
scroll to position [927, 0]
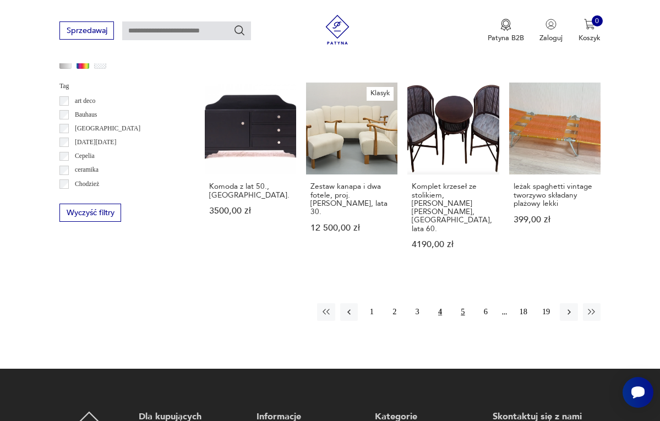
click at [463, 303] on button "5" at bounding box center [463, 312] width 18 height 18
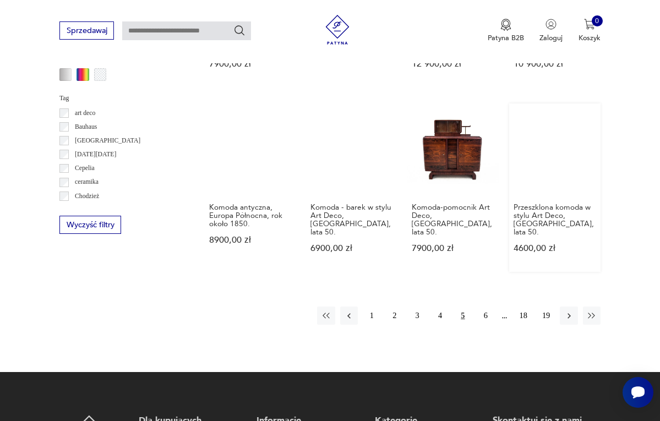
scroll to position [918, 0]
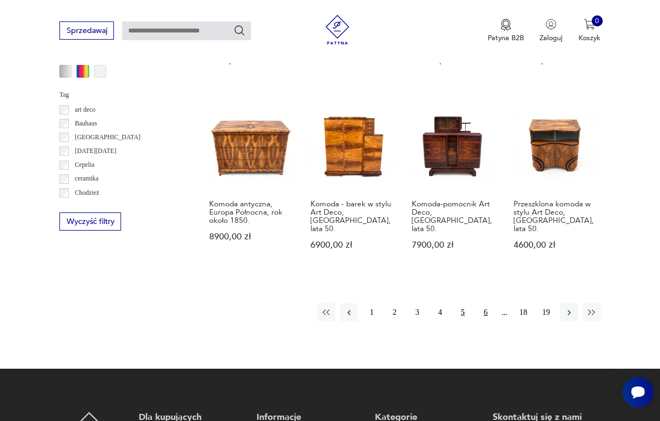
click at [486, 303] on button "6" at bounding box center [485, 312] width 18 height 18
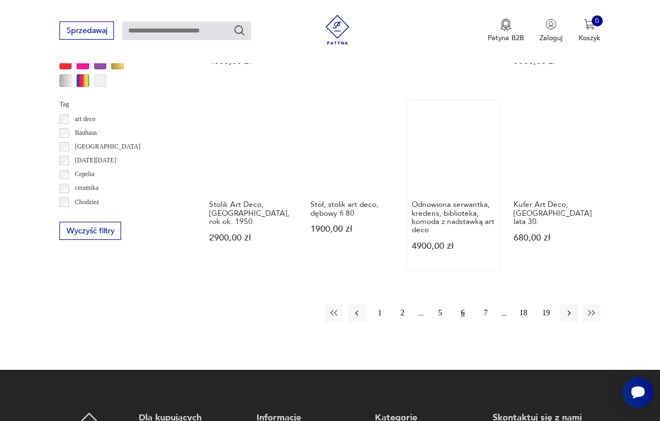
scroll to position [915, 0]
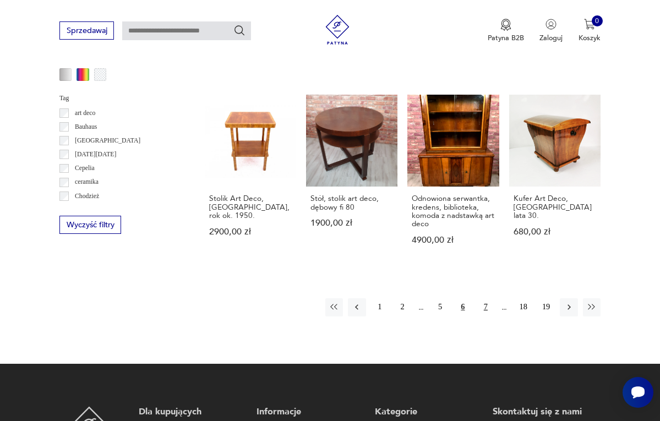
click at [485, 301] on button "7" at bounding box center [485, 307] width 18 height 18
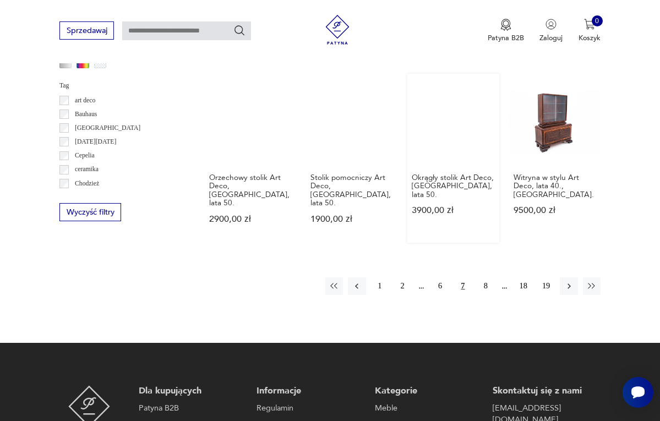
scroll to position [941, 0]
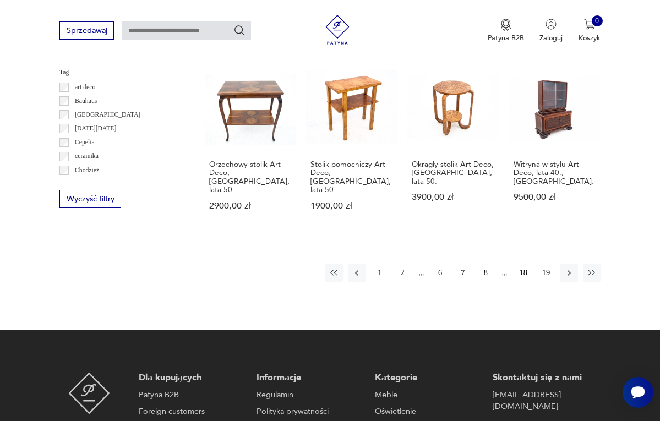
click at [486, 264] on button "8" at bounding box center [485, 273] width 18 height 18
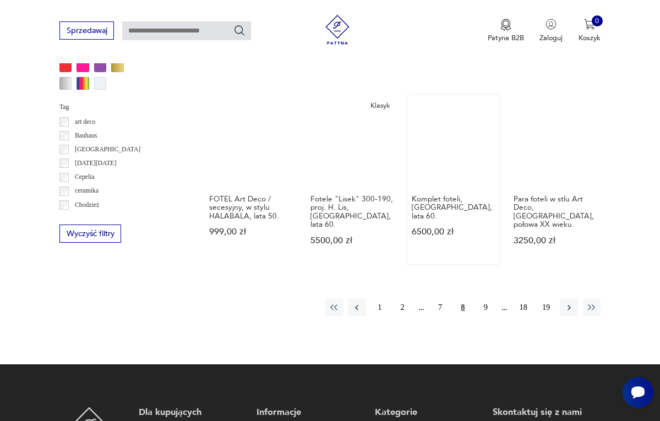
scroll to position [909, 0]
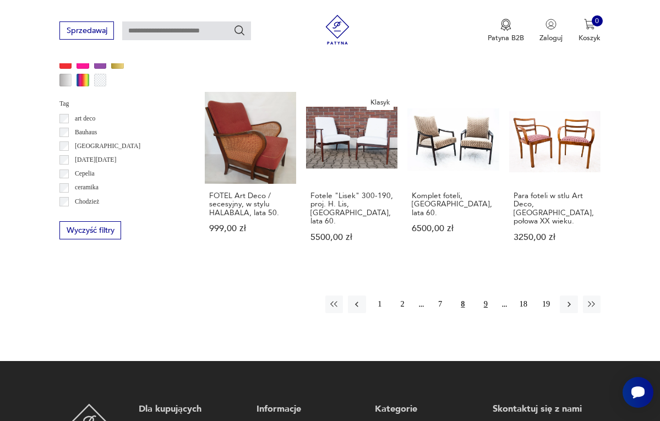
click at [487, 299] on button "9" at bounding box center [485, 304] width 18 height 18
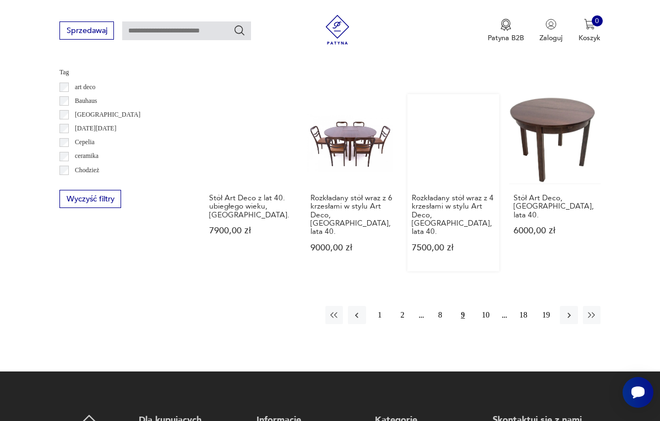
scroll to position [1003, 0]
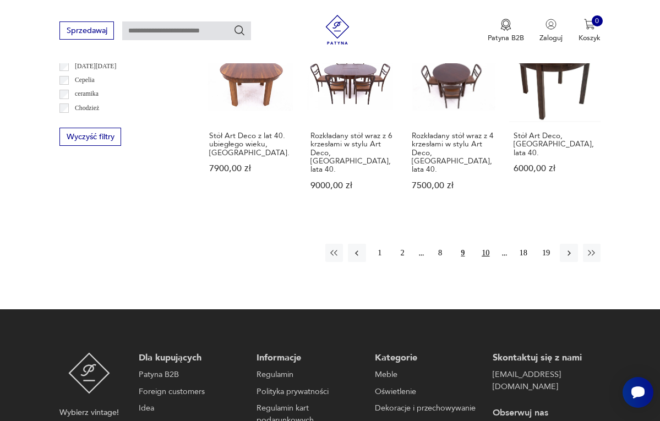
click at [485, 244] on button "10" at bounding box center [485, 253] width 18 height 18
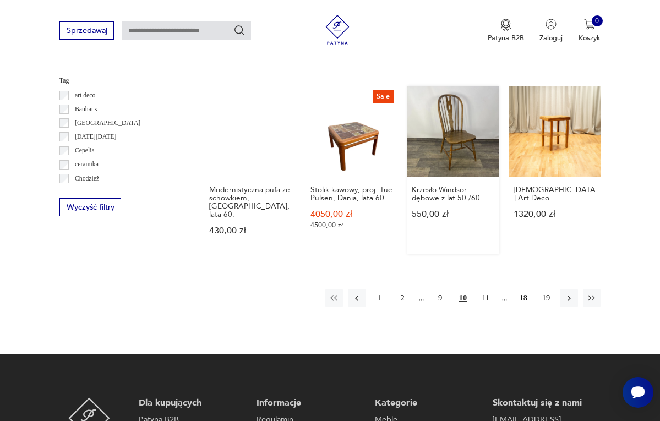
scroll to position [936, 0]
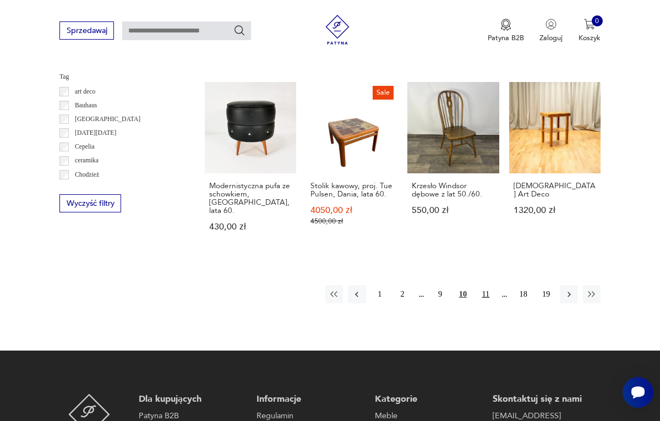
click at [485, 285] on button "11" at bounding box center [485, 294] width 18 height 18
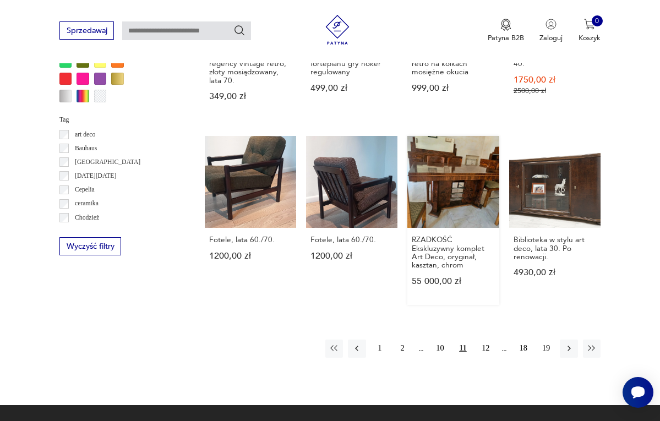
scroll to position [903, 0]
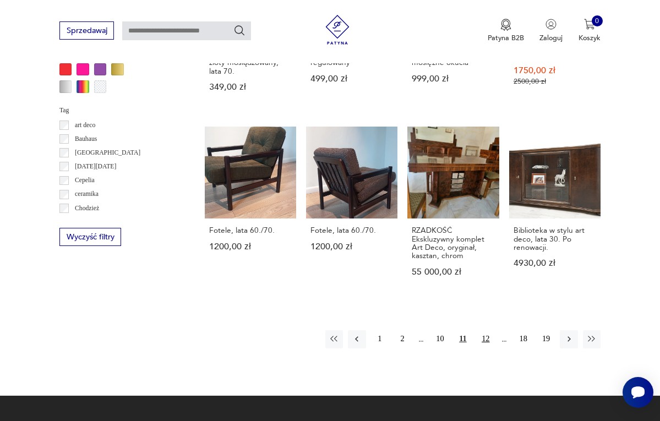
click at [487, 337] on button "12" at bounding box center [485, 339] width 18 height 18
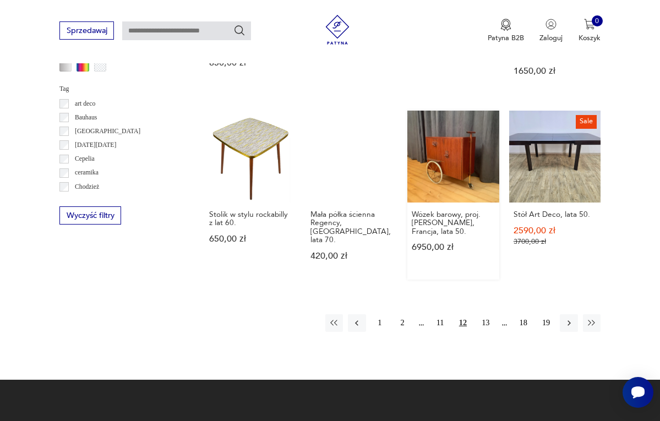
scroll to position [931, 0]
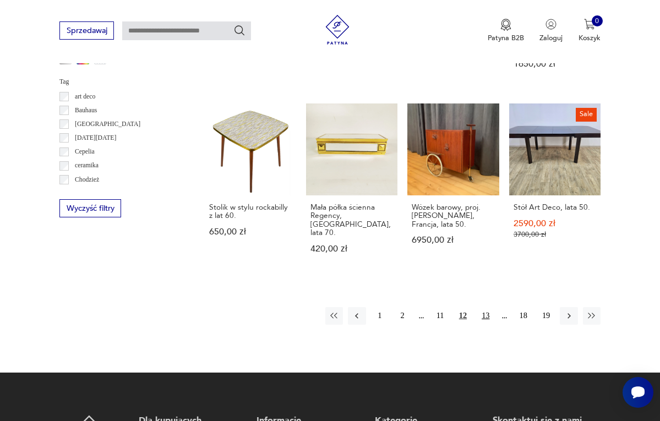
click at [487, 307] on button "13" at bounding box center [485, 316] width 18 height 18
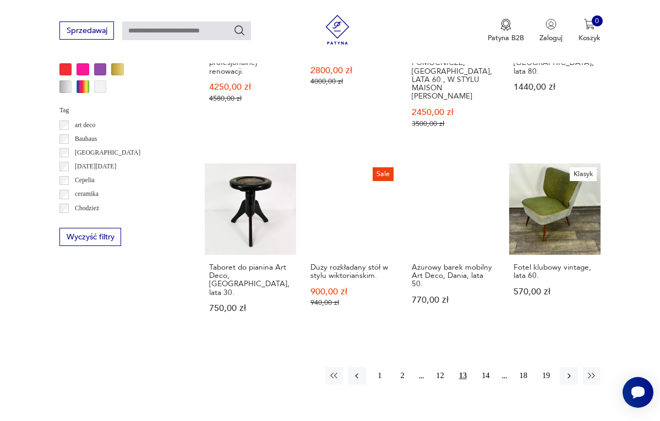
scroll to position [941, 0]
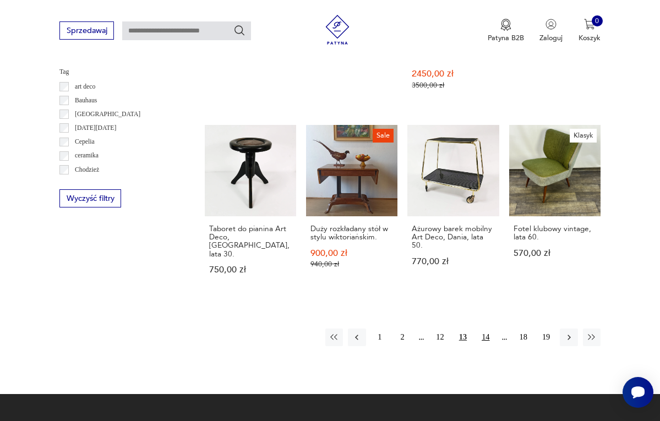
click at [486, 328] on button "14" at bounding box center [485, 337] width 18 height 18
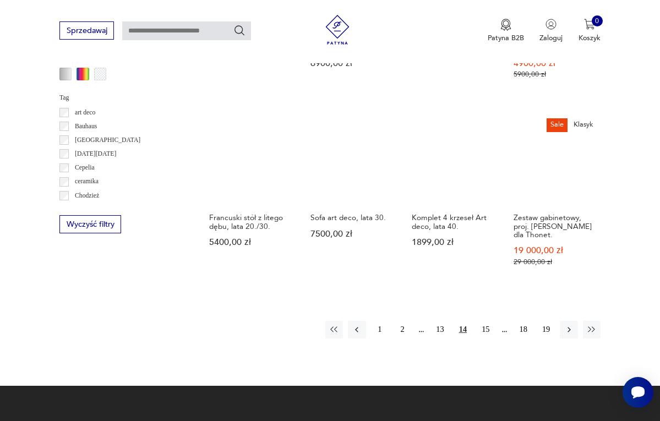
scroll to position [917, 0]
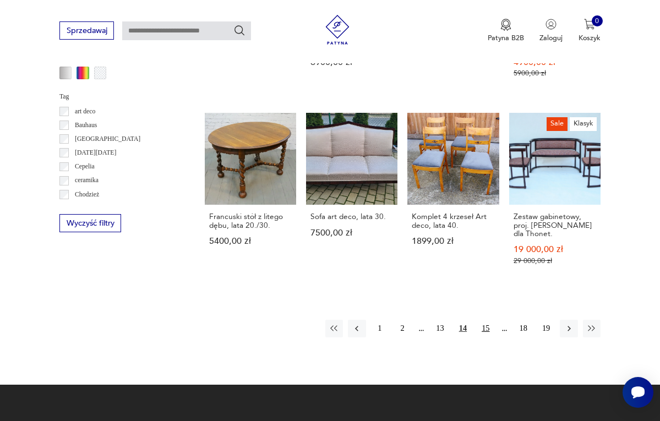
click at [485, 320] on button "15" at bounding box center [485, 329] width 18 height 18
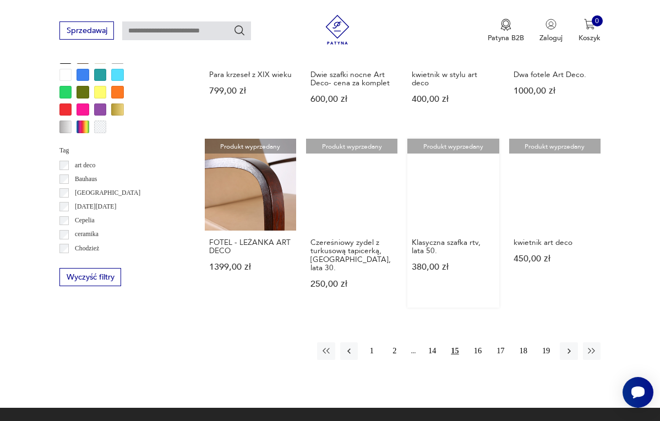
scroll to position [877, 0]
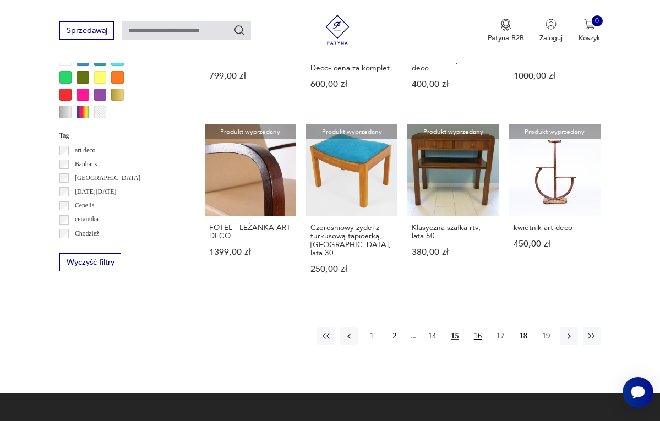
click at [478, 327] on button "16" at bounding box center [478, 336] width 18 height 18
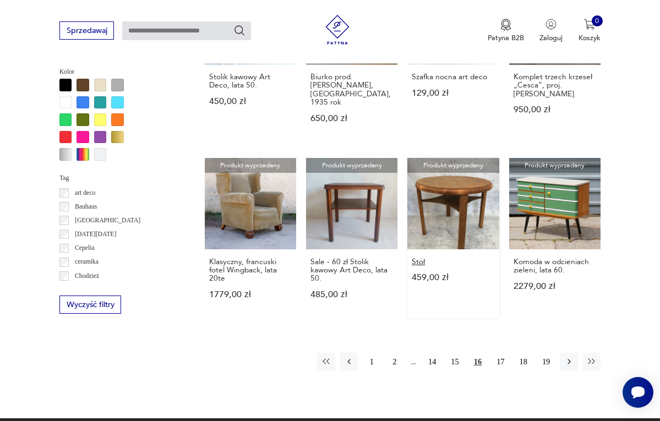
scroll to position [839, 0]
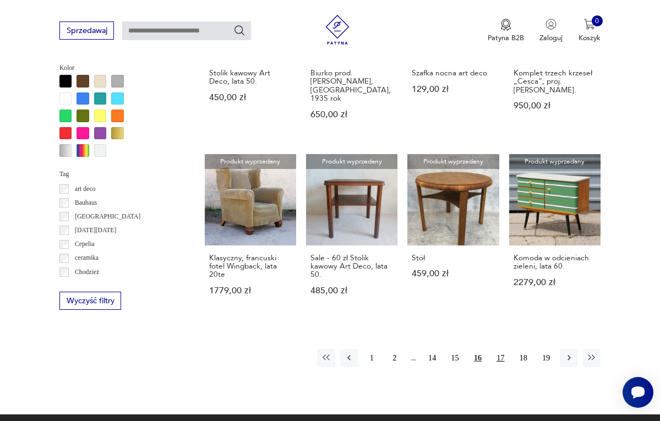
click at [501, 352] on button "17" at bounding box center [500, 358] width 18 height 18
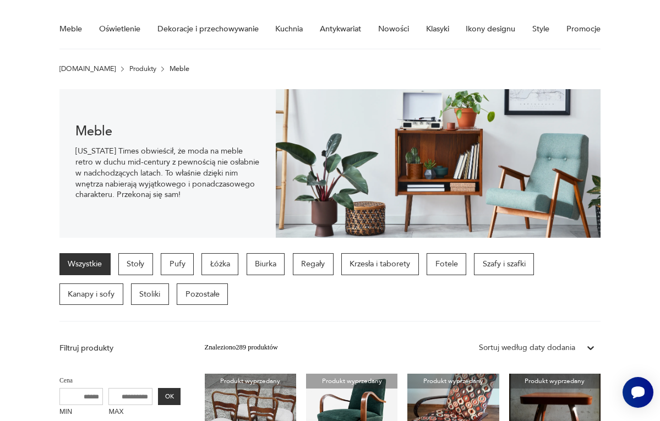
scroll to position [132, 0]
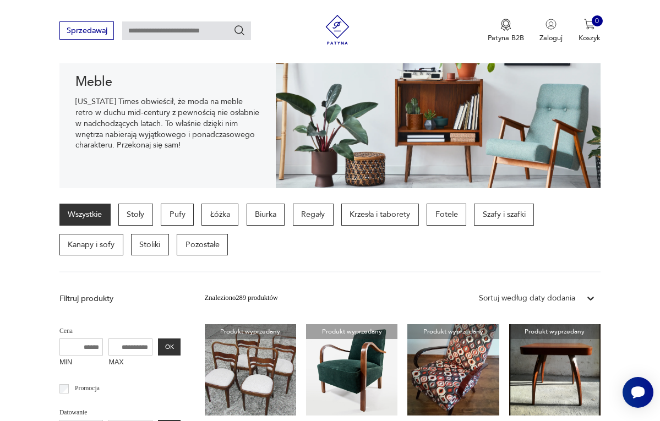
click at [99, 296] on p "Filtruj produkty" at bounding box center [120, 298] width 122 height 11
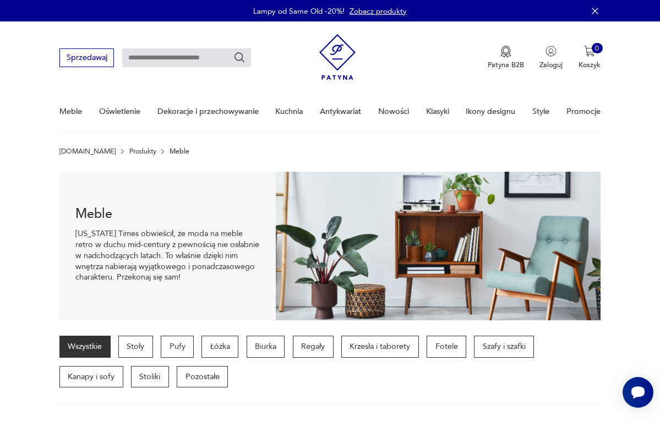
scroll to position [0, 0]
click at [333, 51] on img at bounding box center [337, 56] width 37 height 53
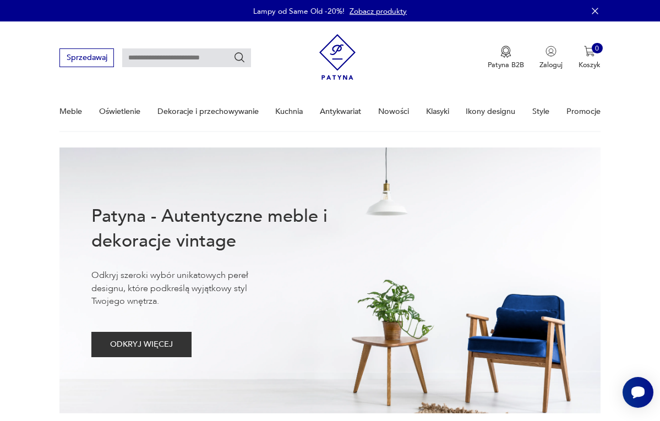
click at [333, 51] on img at bounding box center [337, 56] width 37 height 53
click at [356, 44] on div "Patyna B2B Zaloguj 0 Koszyk Twój koszyk ( 0 ) Brak produktów w koszyku IDŹ DO K…" at bounding box center [459, 57] width 281 height 55
click at [330, 56] on img at bounding box center [337, 56] width 37 height 53
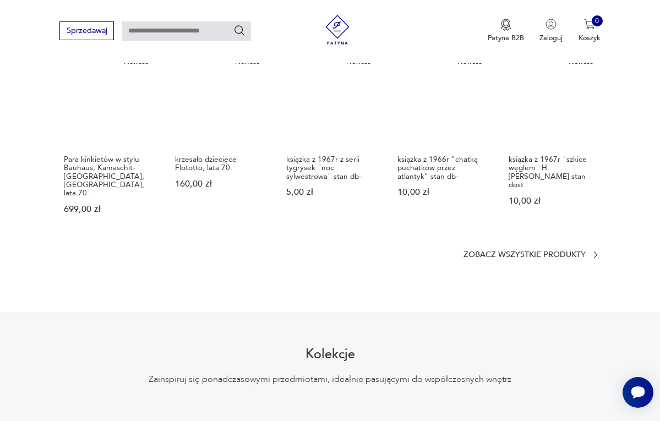
scroll to position [678, 0]
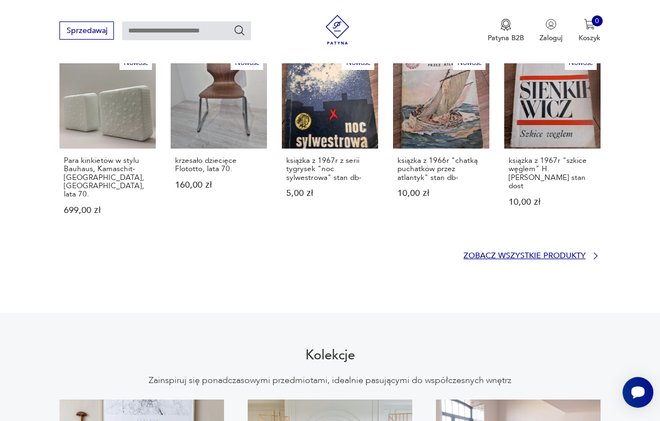
click at [489, 253] on p "Zobacz wszystkie produkty" at bounding box center [524, 256] width 122 height 7
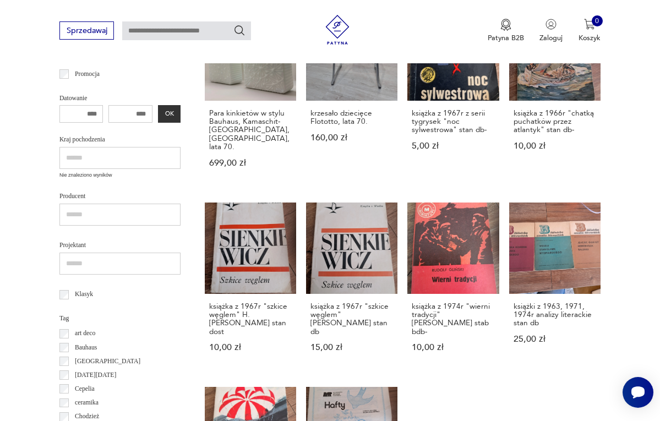
scroll to position [327, 0]
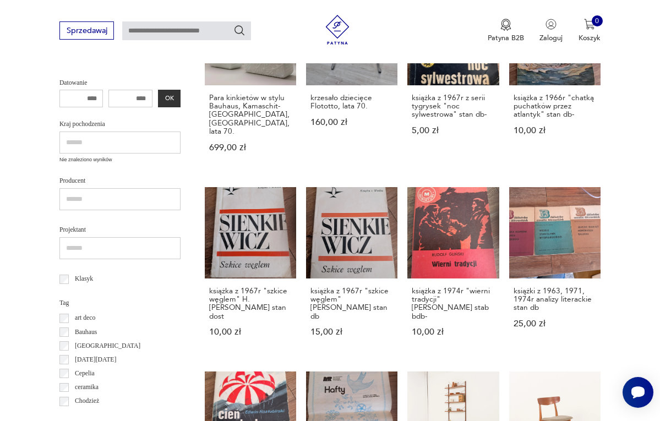
click at [79, 314] on p "art deco" at bounding box center [85, 317] width 20 height 11
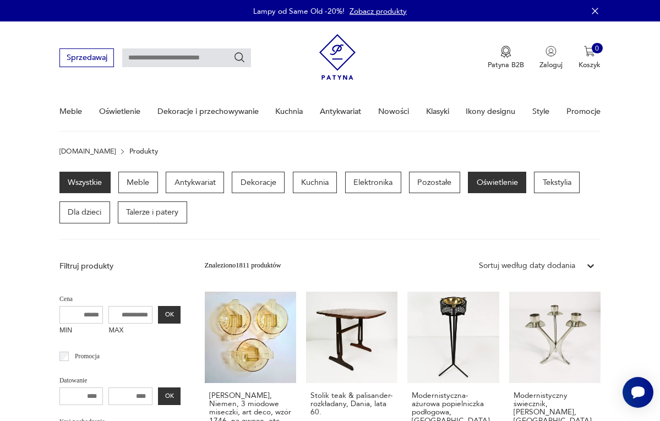
click at [486, 179] on p "Oświetlenie" at bounding box center [497, 183] width 58 height 22
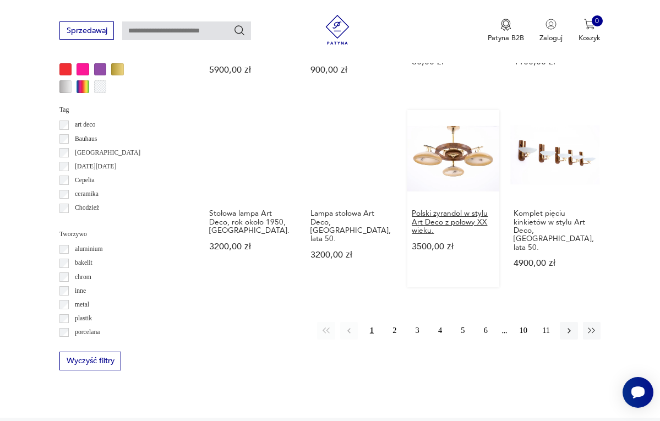
scroll to position [874, 0]
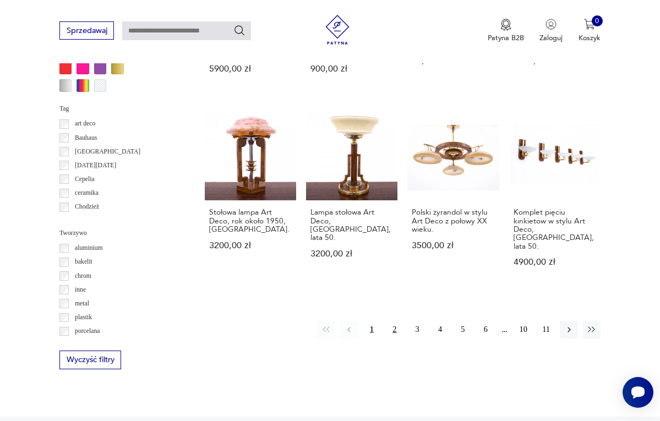
click at [395, 321] on button "2" at bounding box center [395, 330] width 18 height 18
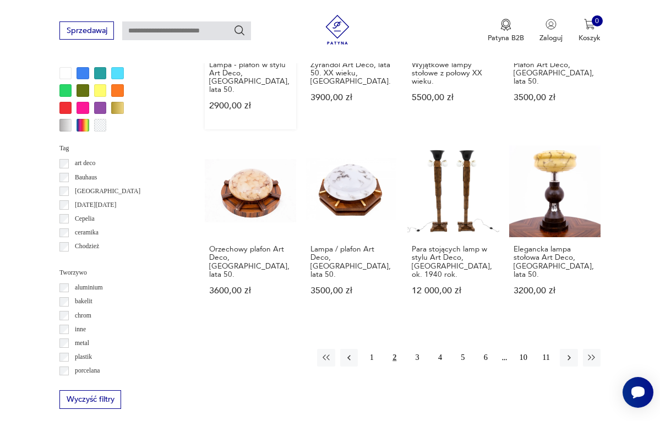
scroll to position [837, 0]
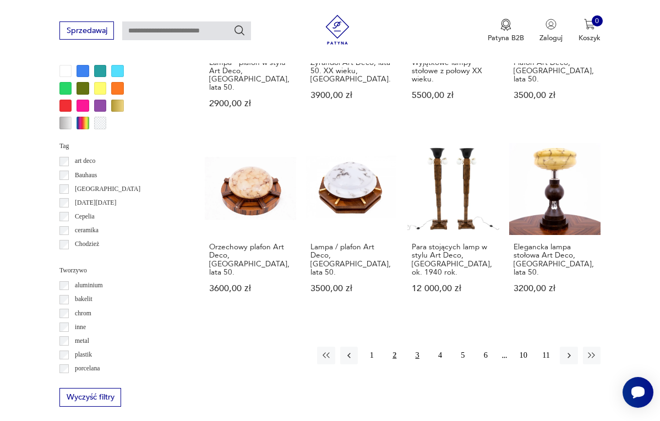
click at [418, 347] on button "3" at bounding box center [417, 356] width 18 height 18
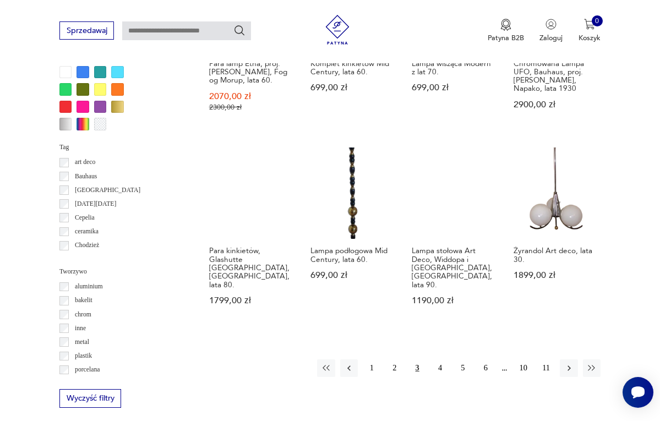
scroll to position [874, 0]
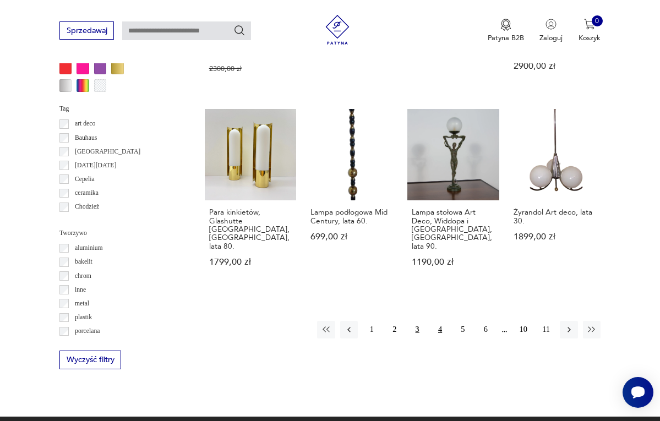
click at [440, 321] on button "4" at bounding box center [440, 330] width 18 height 18
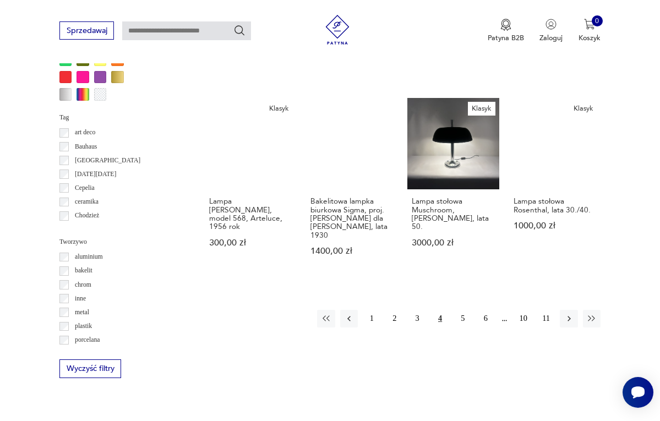
scroll to position [868, 0]
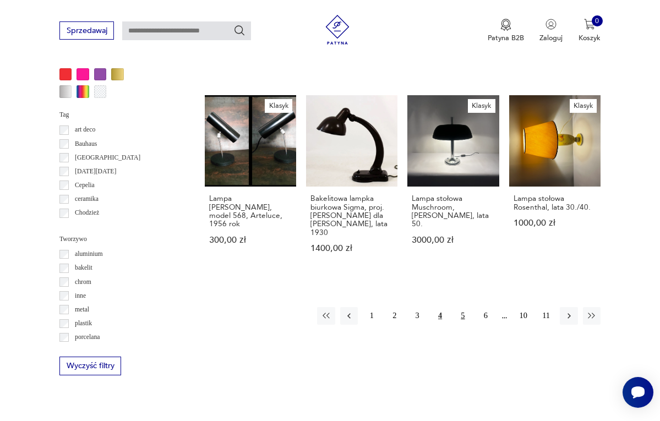
click at [463, 325] on button "5" at bounding box center [463, 316] width 18 height 18
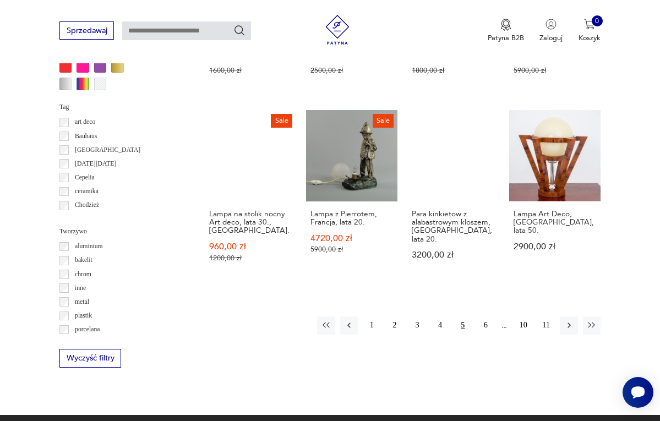
scroll to position [877, 0]
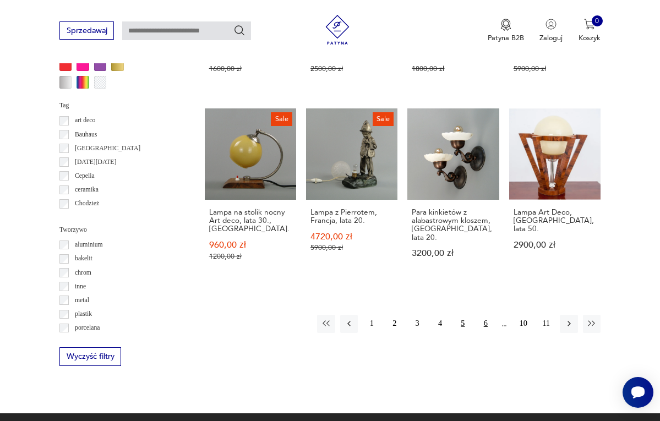
click at [485, 315] on button "6" at bounding box center [485, 324] width 18 height 18
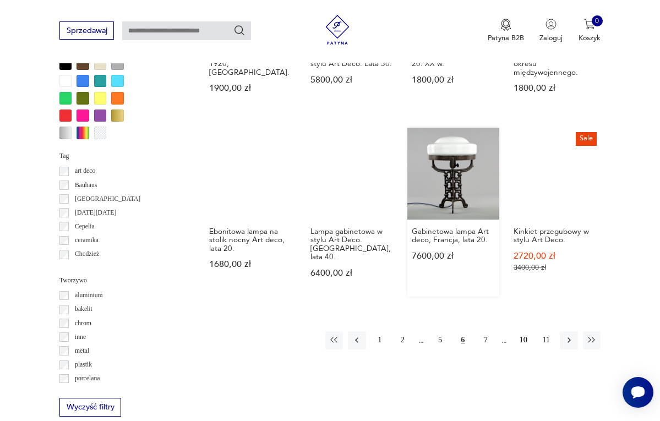
scroll to position [828, 0]
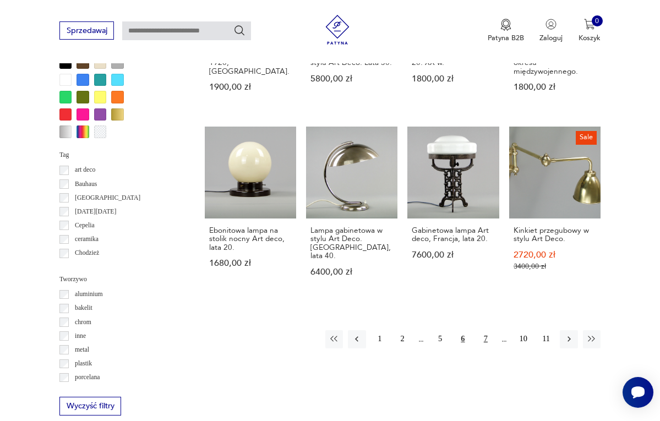
click at [487, 338] on button "7" at bounding box center [485, 339] width 18 height 18
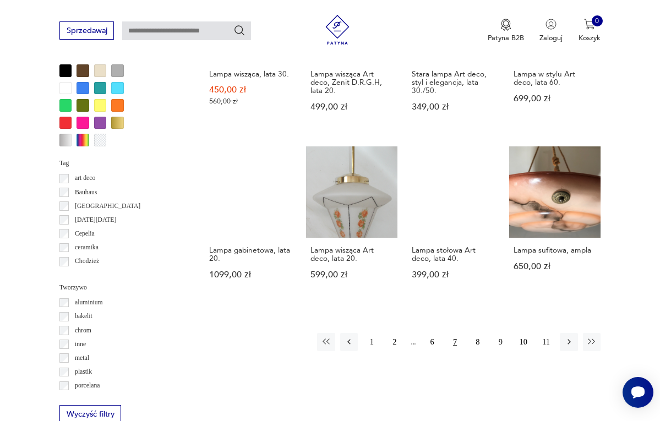
scroll to position [823, 0]
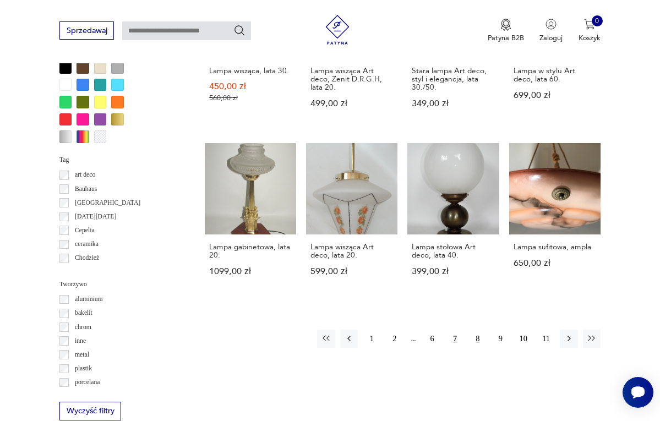
click at [480, 339] on button "8" at bounding box center [478, 339] width 18 height 18
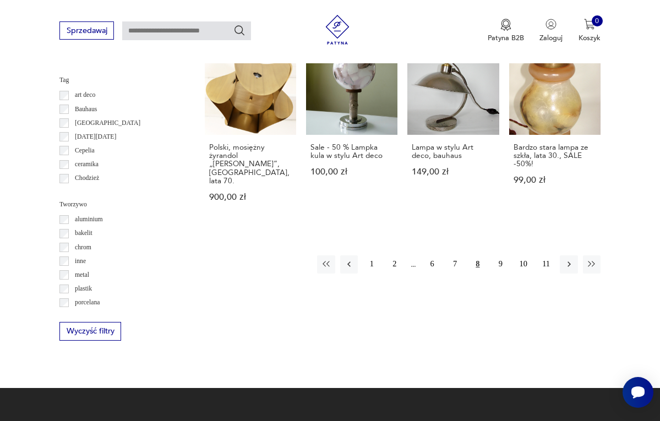
scroll to position [905, 0]
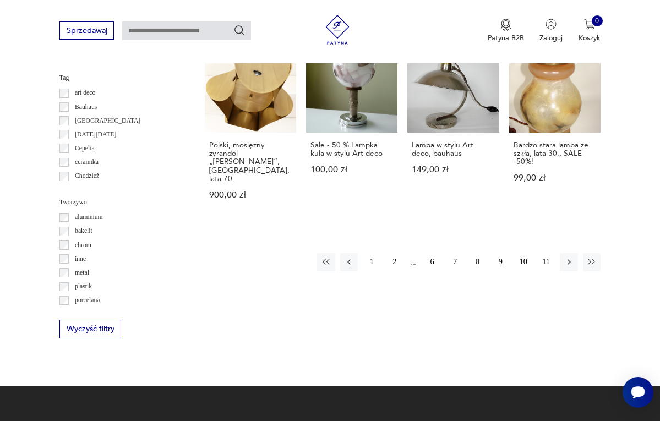
click at [501, 259] on button "9" at bounding box center [500, 262] width 18 height 18
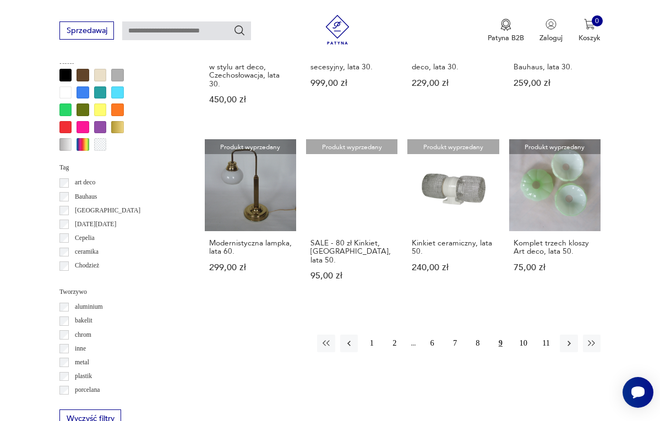
scroll to position [826, 0]
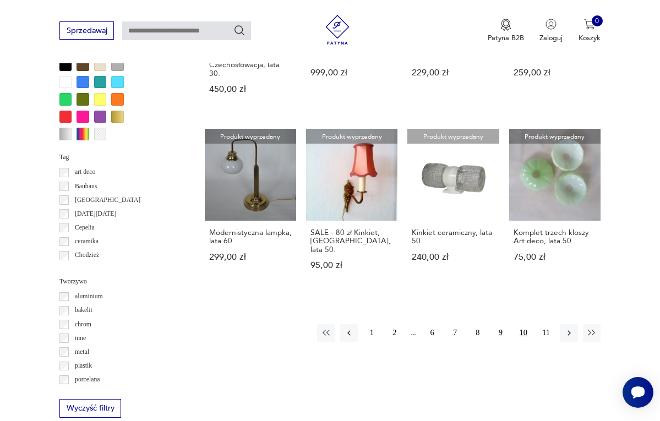
click at [523, 338] on button "10" at bounding box center [523, 333] width 18 height 18
